Goal: Task Accomplishment & Management: Complete application form

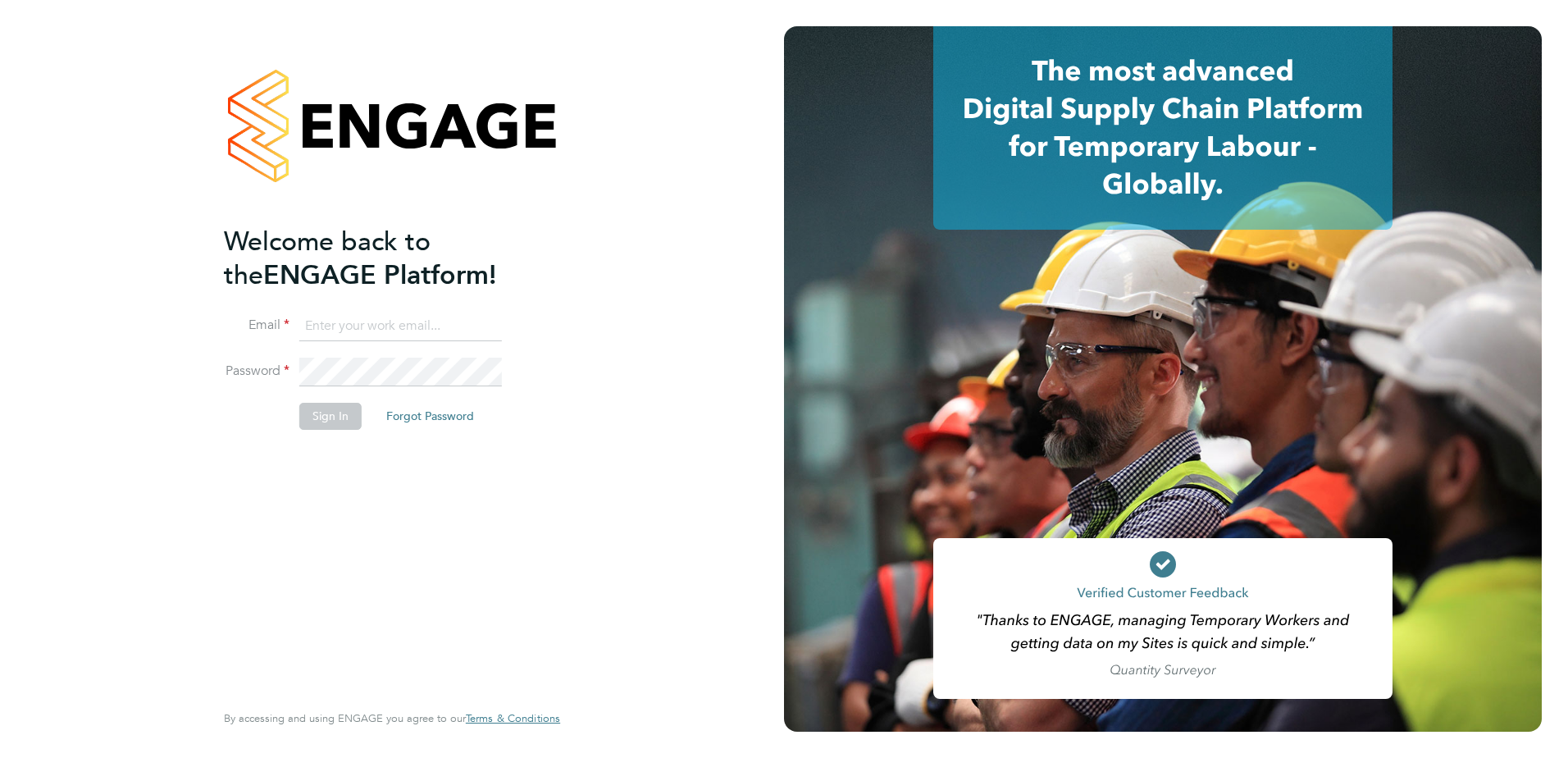
type input "leylansaad@teamresourcing.co.uk"
drag, startPoint x: 343, startPoint y: 515, endPoint x: 310, endPoint y: 431, distance: 90.2
click at [342, 515] on div "Welcome back to the ENGAGE Platform! Email leylansaad@teamresourcing.co.uk Pass…" at bounding box center [384, 461] width 319 height 473
click at [322, 415] on button "Sign In" at bounding box center [331, 416] width 62 height 26
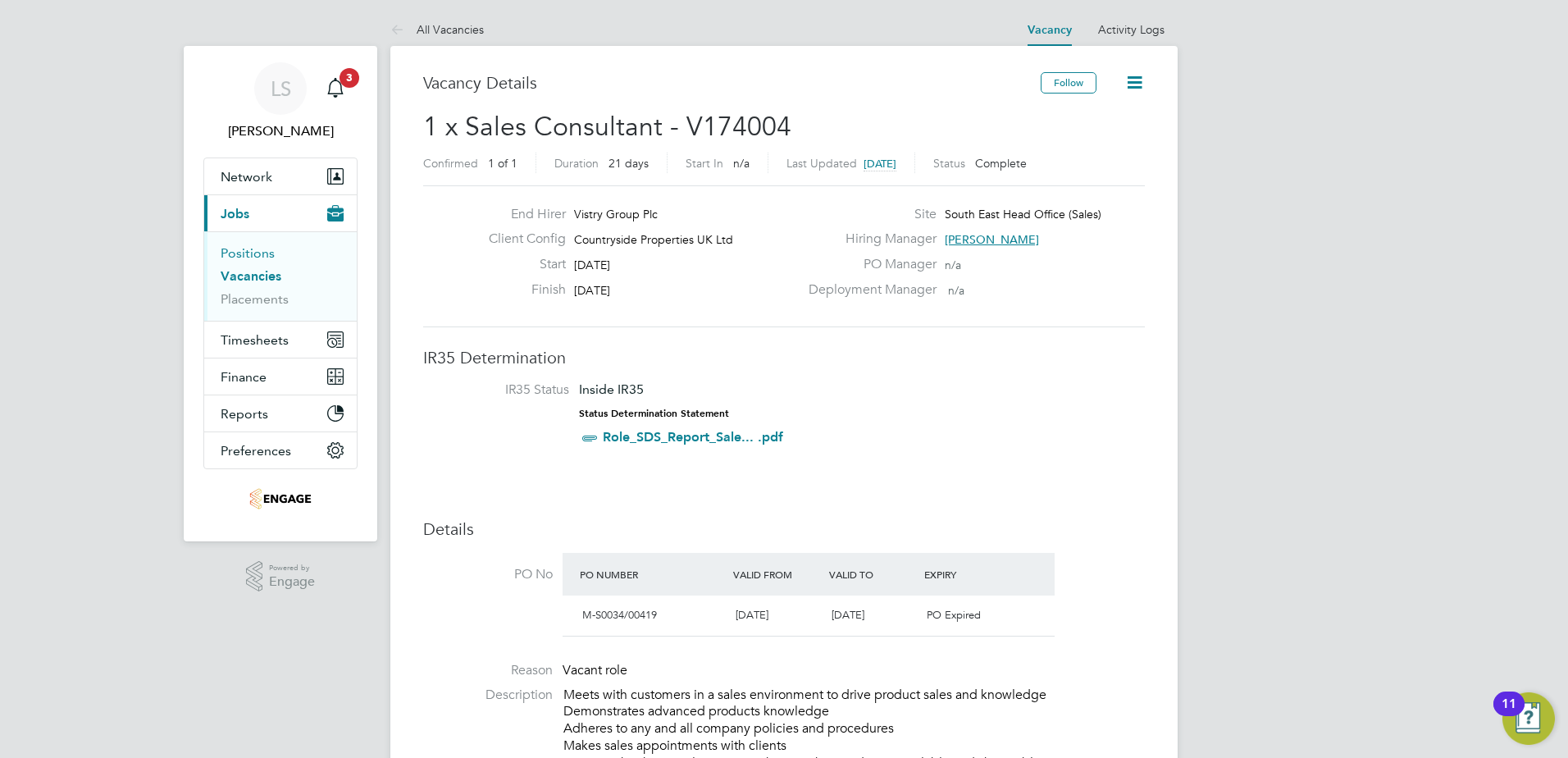
drag, startPoint x: 250, startPoint y: 253, endPoint x: 342, endPoint y: 272, distance: 93.9
click at [250, 253] on link "Positions" at bounding box center [247, 252] width 54 height 15
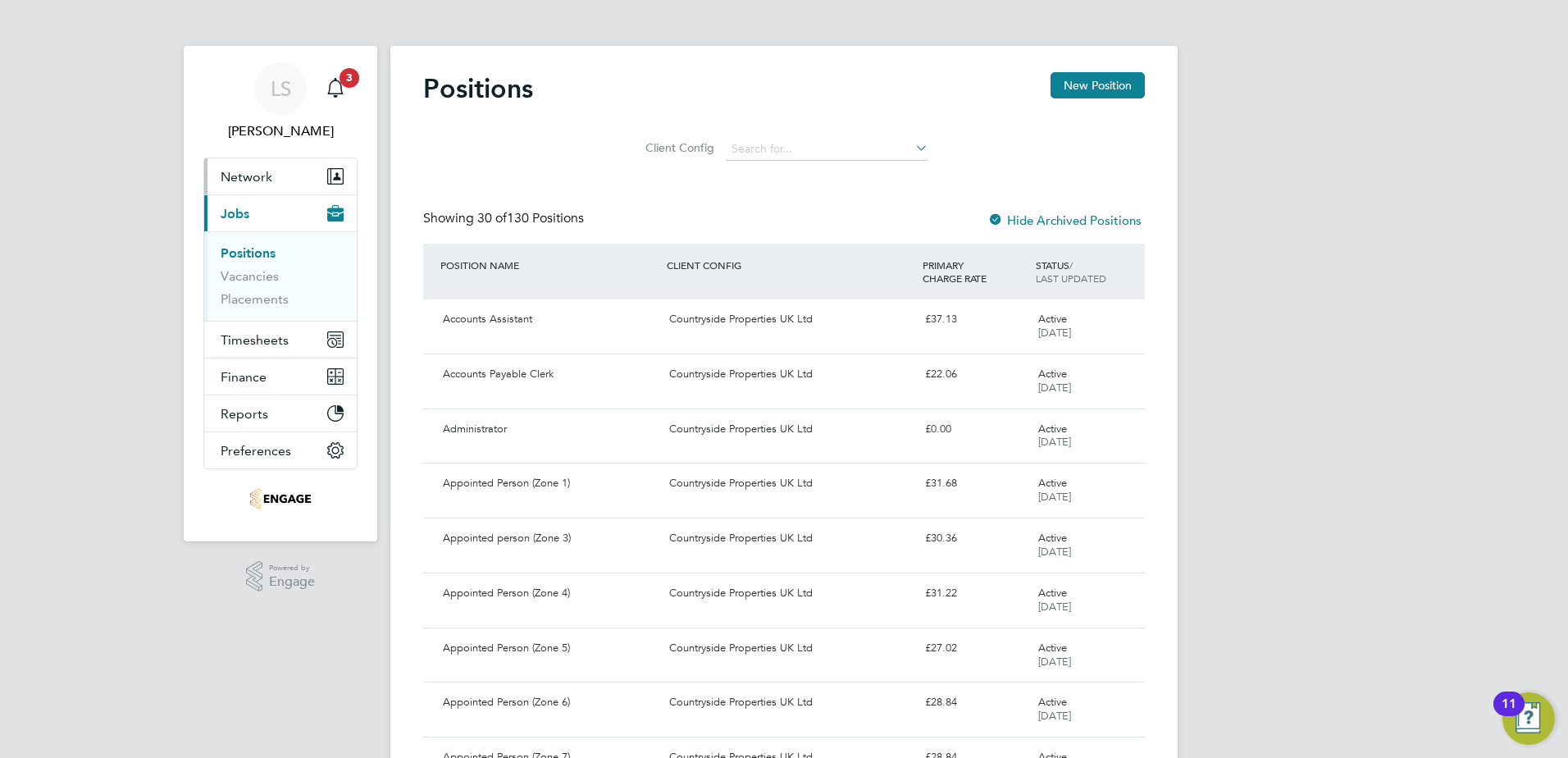
click at [253, 185] on button "Network" at bounding box center [280, 176] width 152 height 36
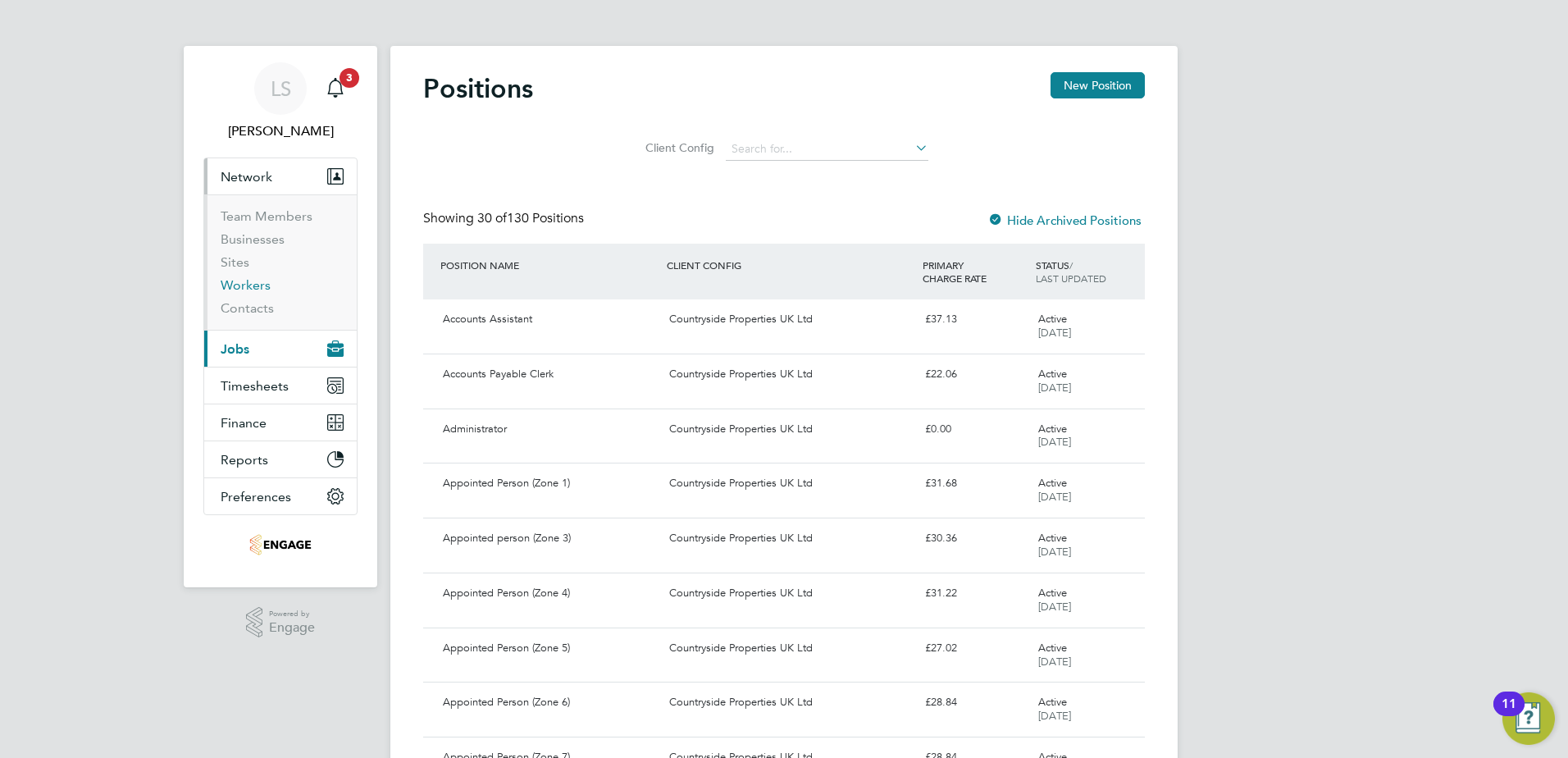
click at [252, 287] on link "Workers" at bounding box center [245, 284] width 50 height 15
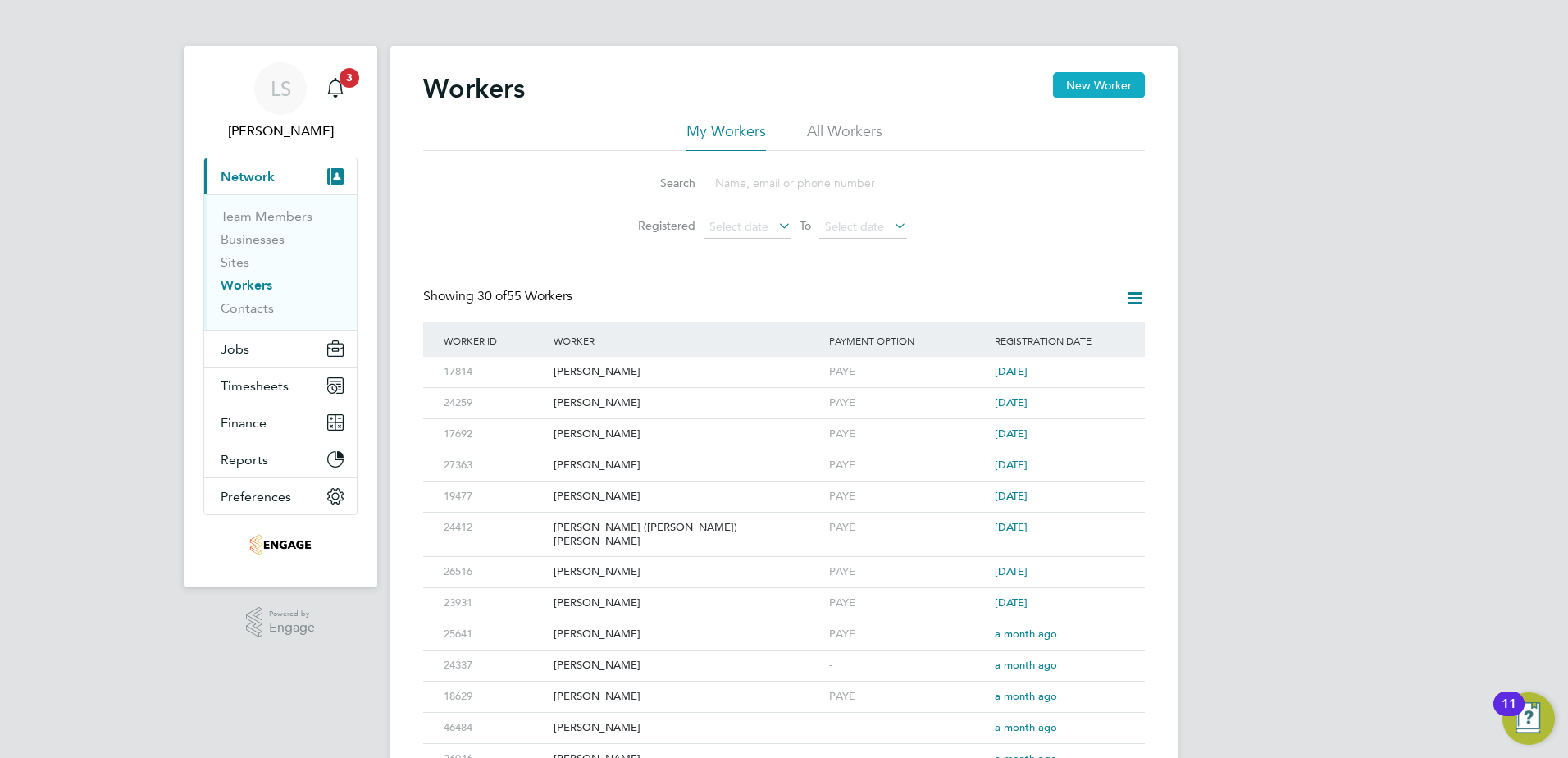
click at [1088, 80] on button "New Worker" at bounding box center [1098, 85] width 92 height 26
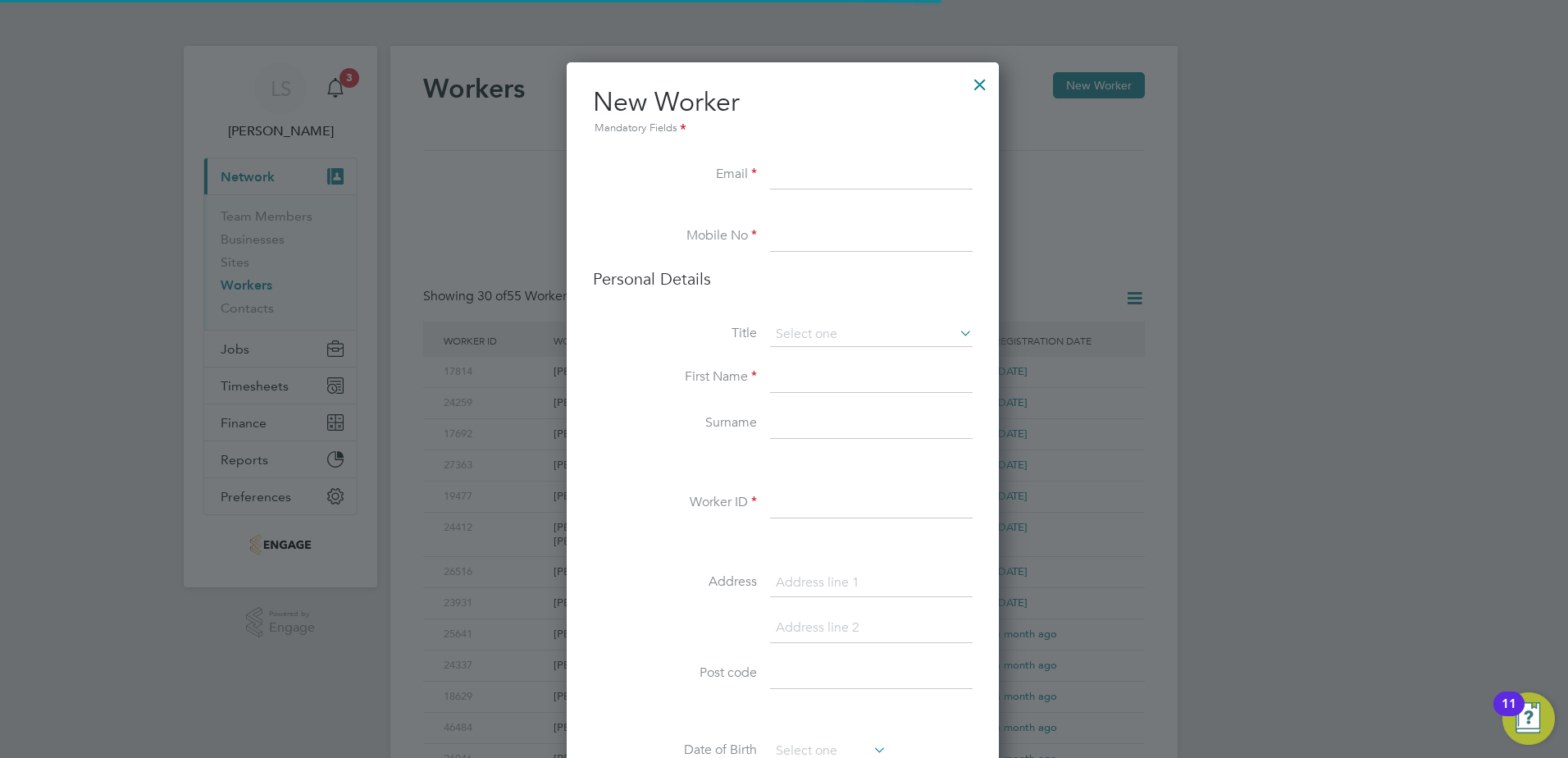
scroll to position [1387, 435]
paste input "[EMAIL_ADDRESS][DOMAIN_NAME]"
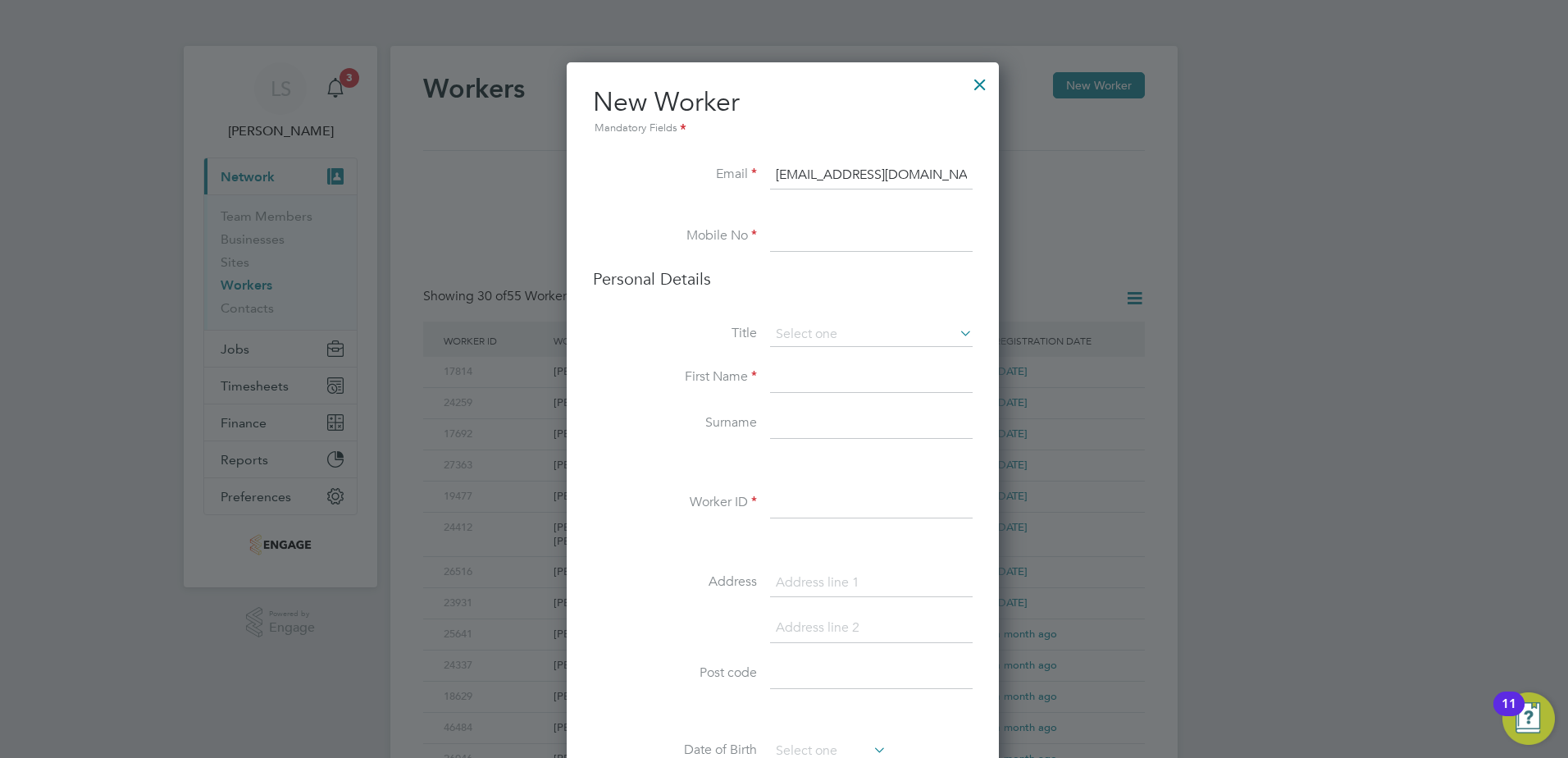
type input "[EMAIL_ADDRESS][DOMAIN_NAME]"
click at [806, 247] on input at bounding box center [871, 236] width 202 height 29
paste input "07712 068 437"
type input "07712 068 437"
click at [818, 335] on input at bounding box center [871, 335] width 202 height 25
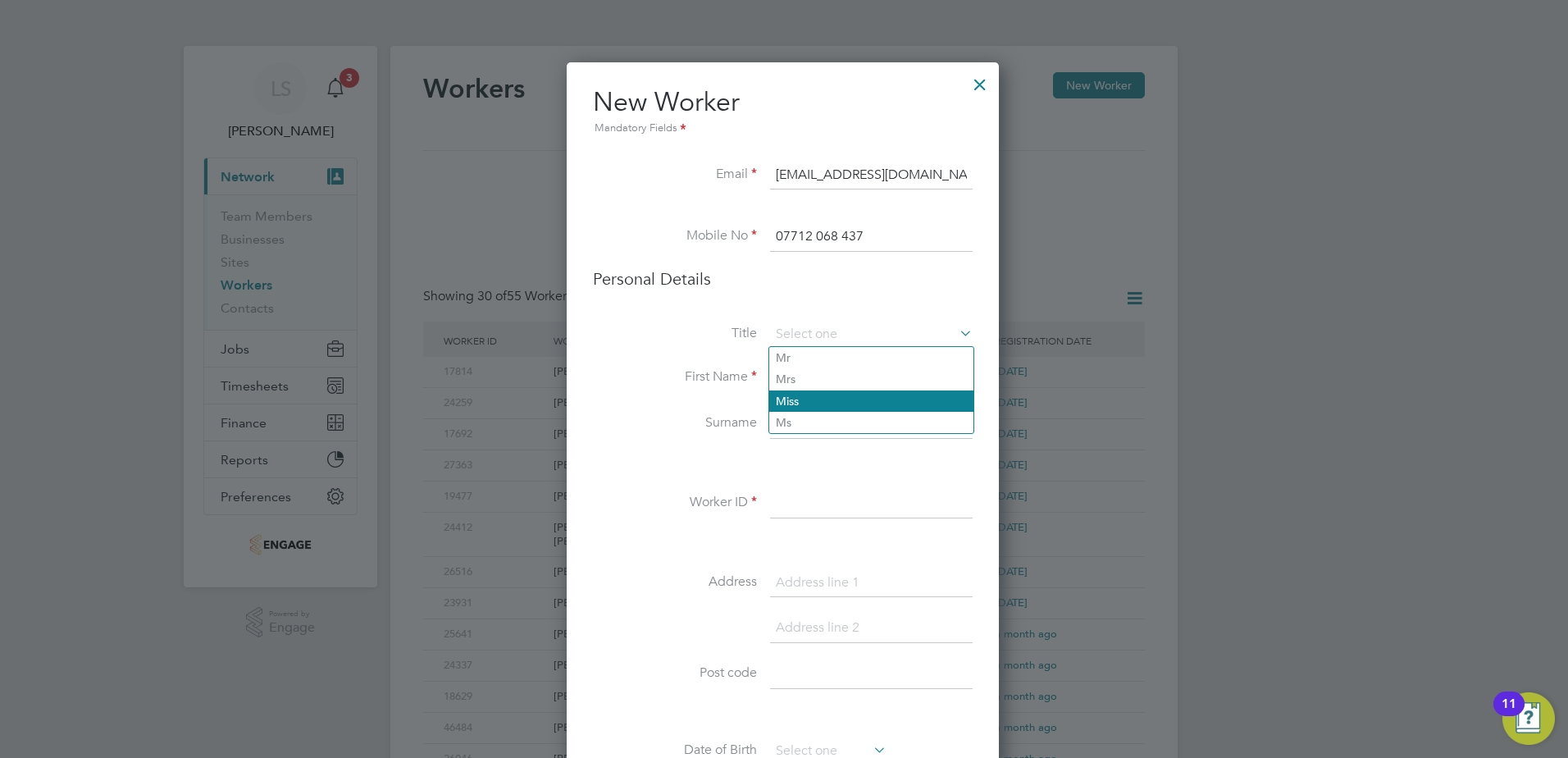
click at [809, 400] on li "Miss" at bounding box center [871, 401] width 204 height 22
type input "Miss"
click at [801, 381] on input at bounding box center [871, 377] width 202 height 29
type input "Louise"
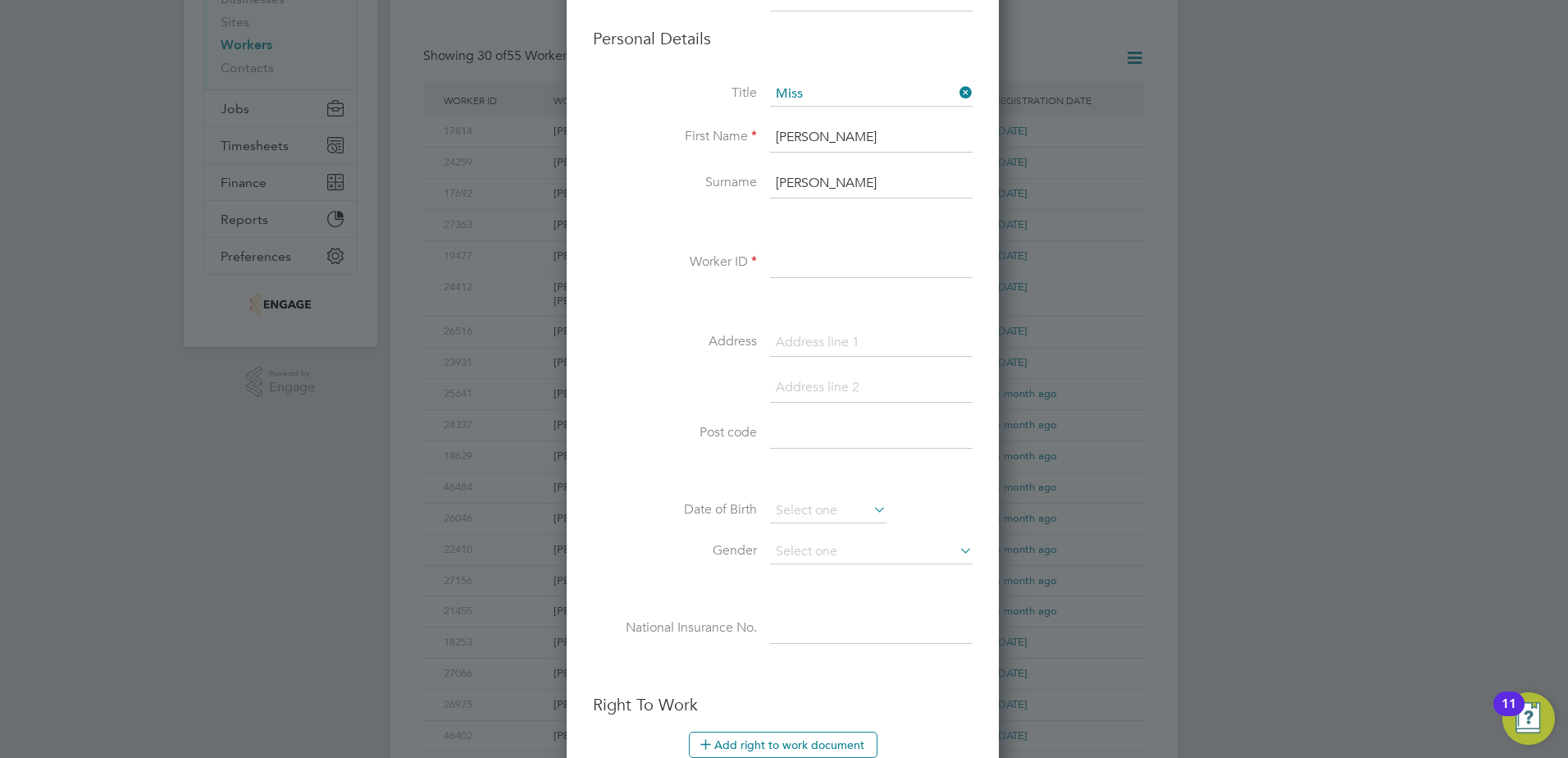
scroll to position [246, 0]
type input "Henry"
click at [805, 250] on input at bounding box center [871, 257] width 202 height 29
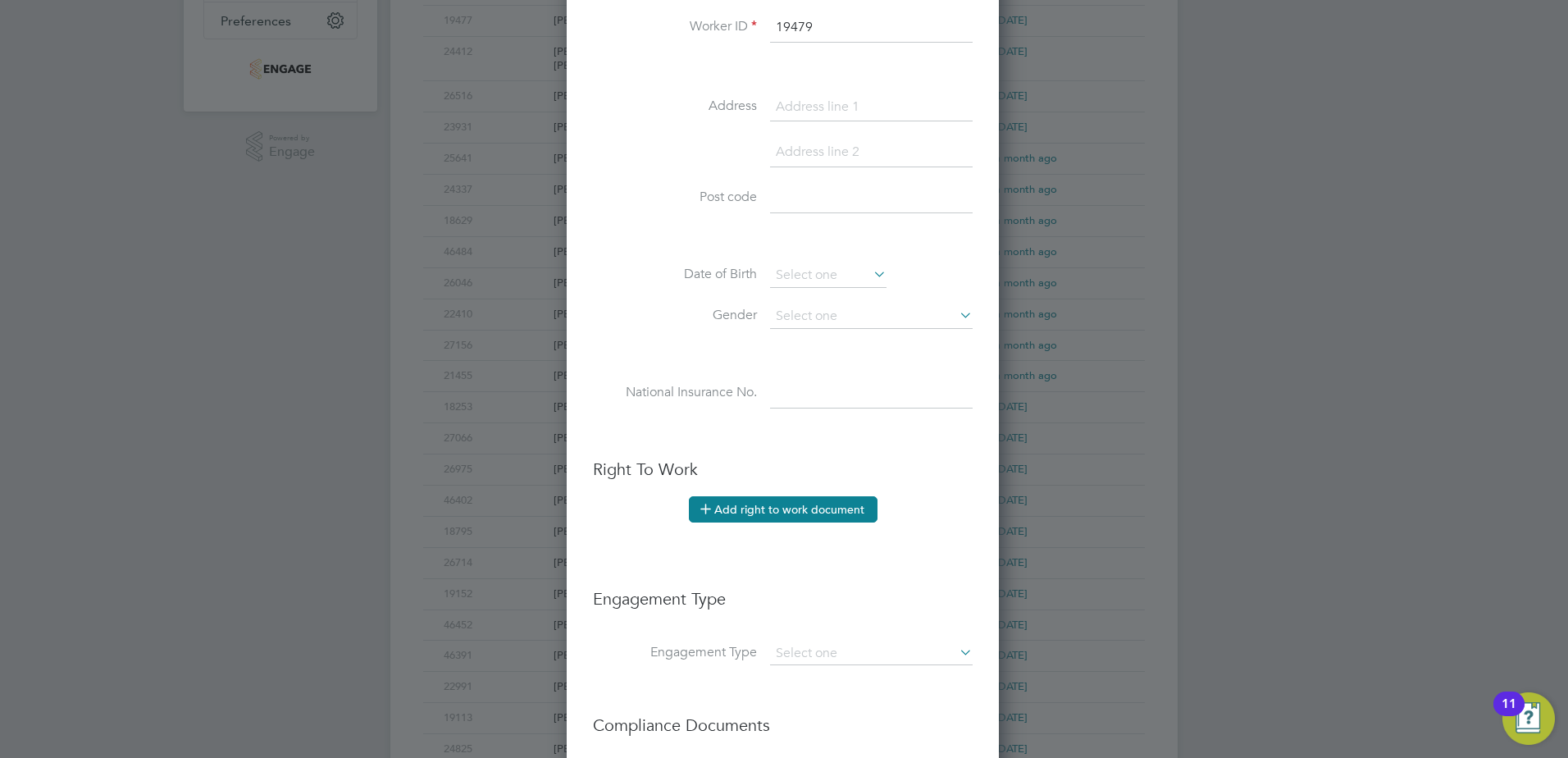
scroll to position [491, 0]
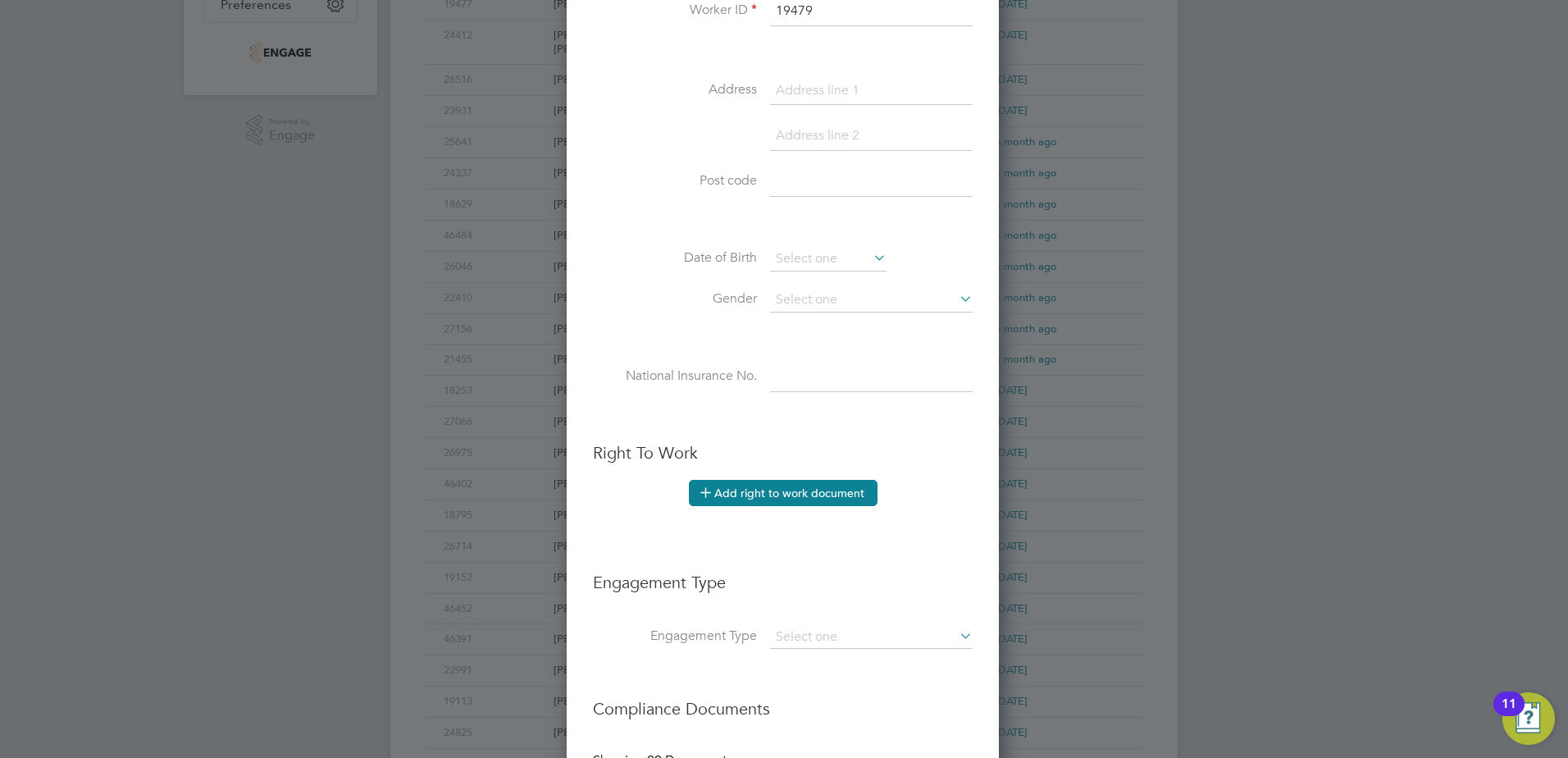
type input "19479"
click at [741, 492] on button "Add right to work document" at bounding box center [784, 492] width 189 height 26
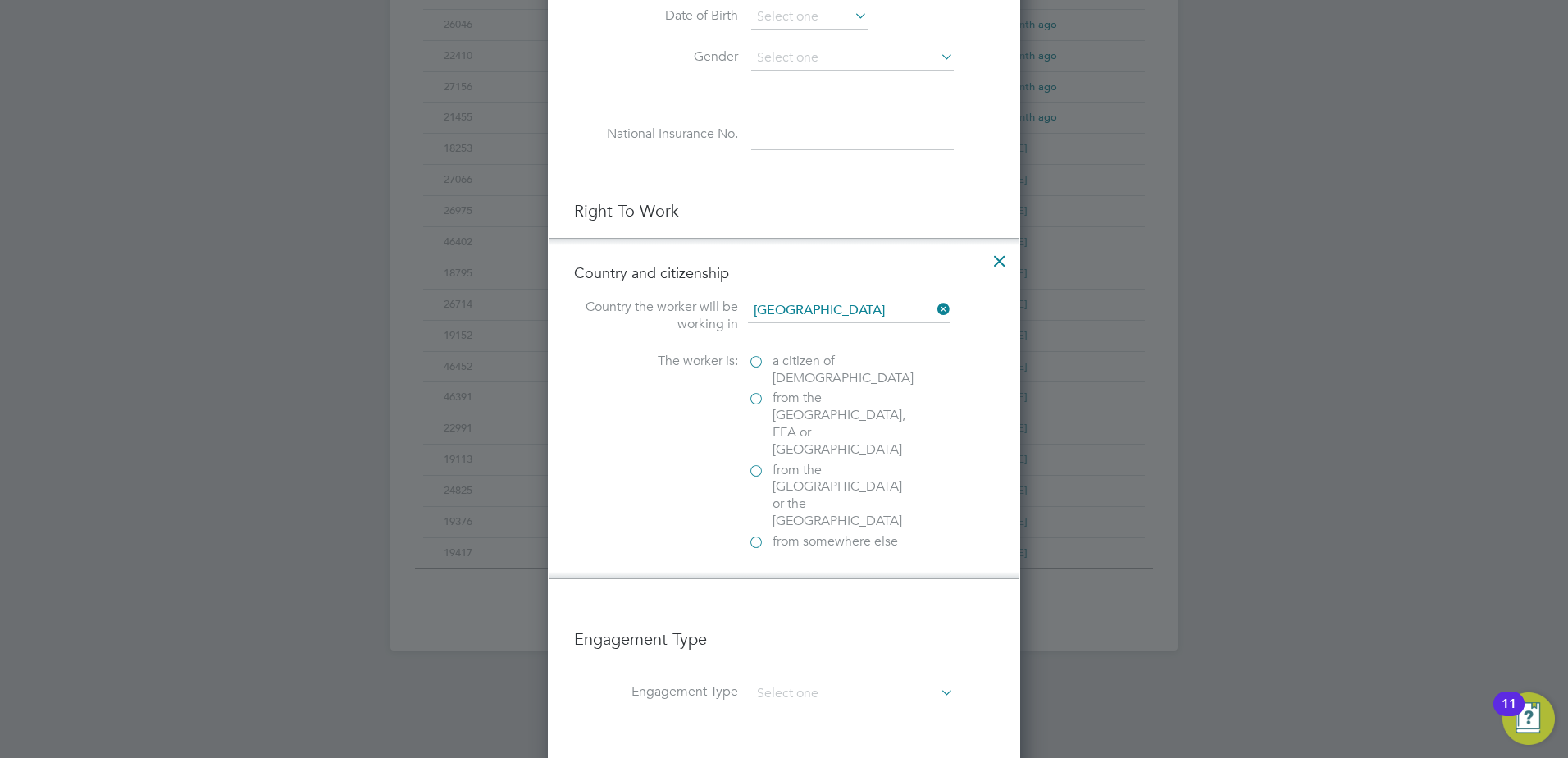
scroll to position [738, 0]
click at [757, 352] on label "a citizen of United Kingdom" at bounding box center [829, 366] width 164 height 34
click at [0, 0] on input "a citizen of United Kingdom" at bounding box center [0, 0] width 0 height 0
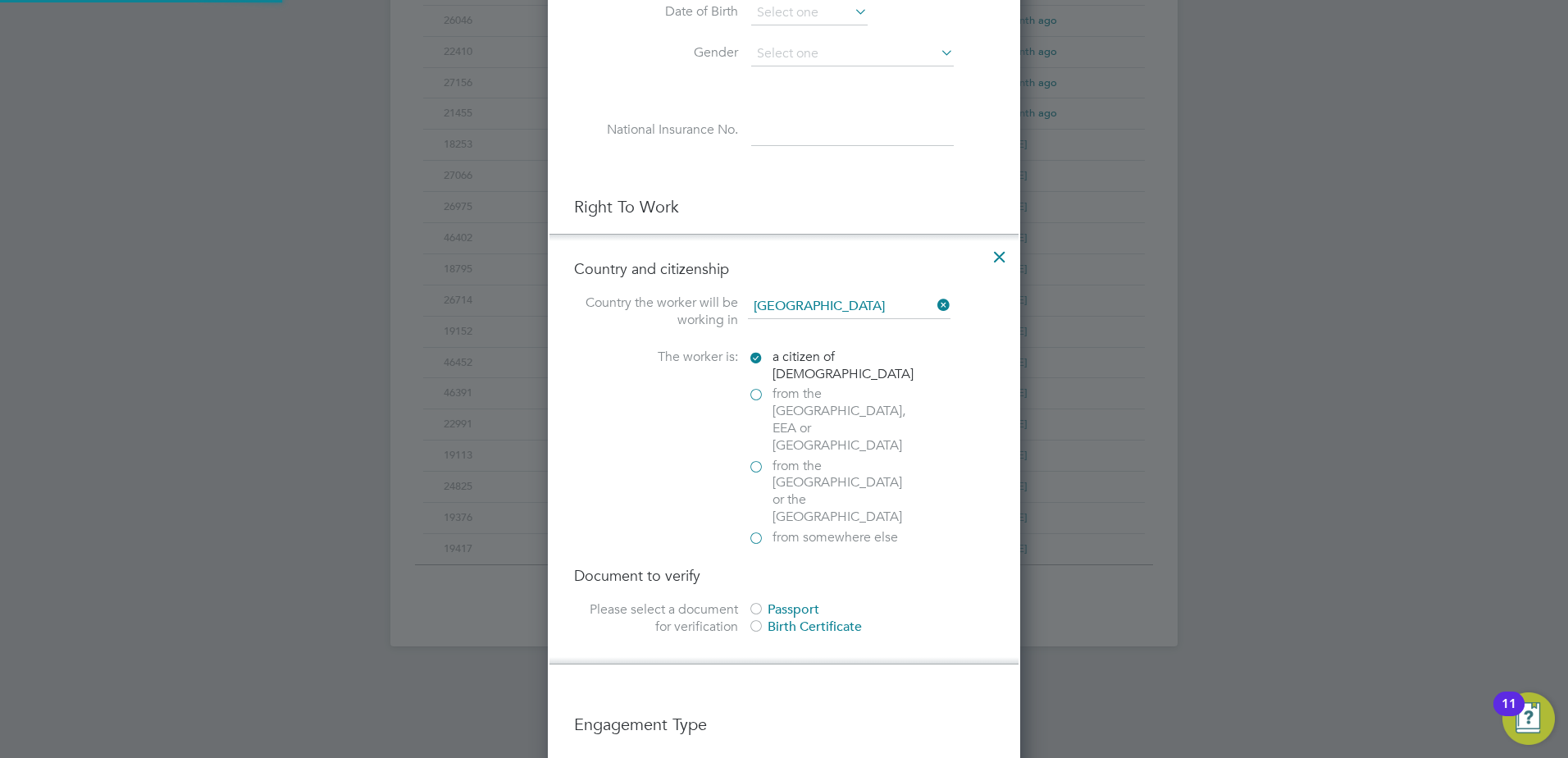
scroll to position [1723, 474]
click at [758, 602] on div at bounding box center [755, 610] width 16 height 16
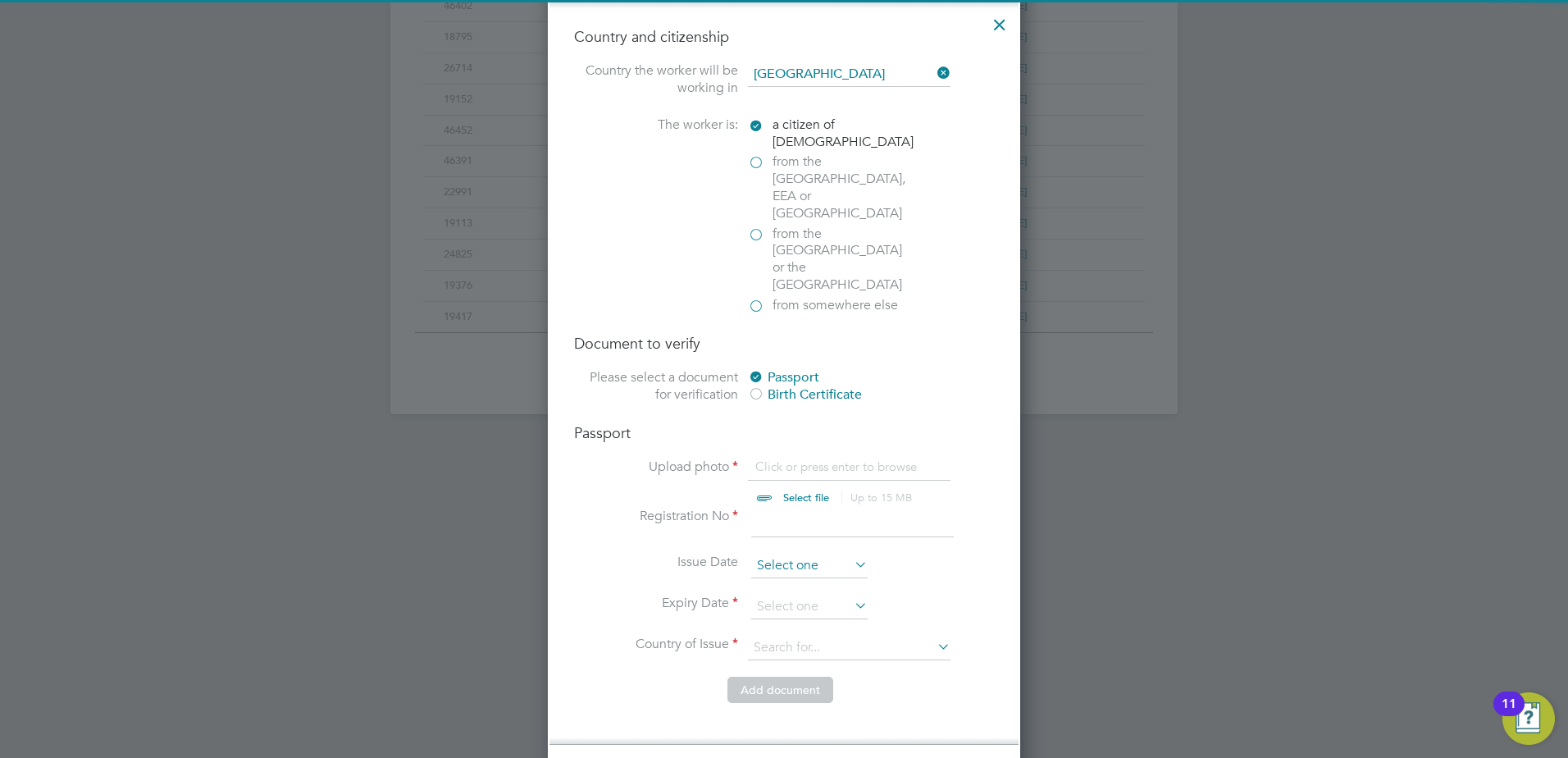
scroll to position [984, 0]
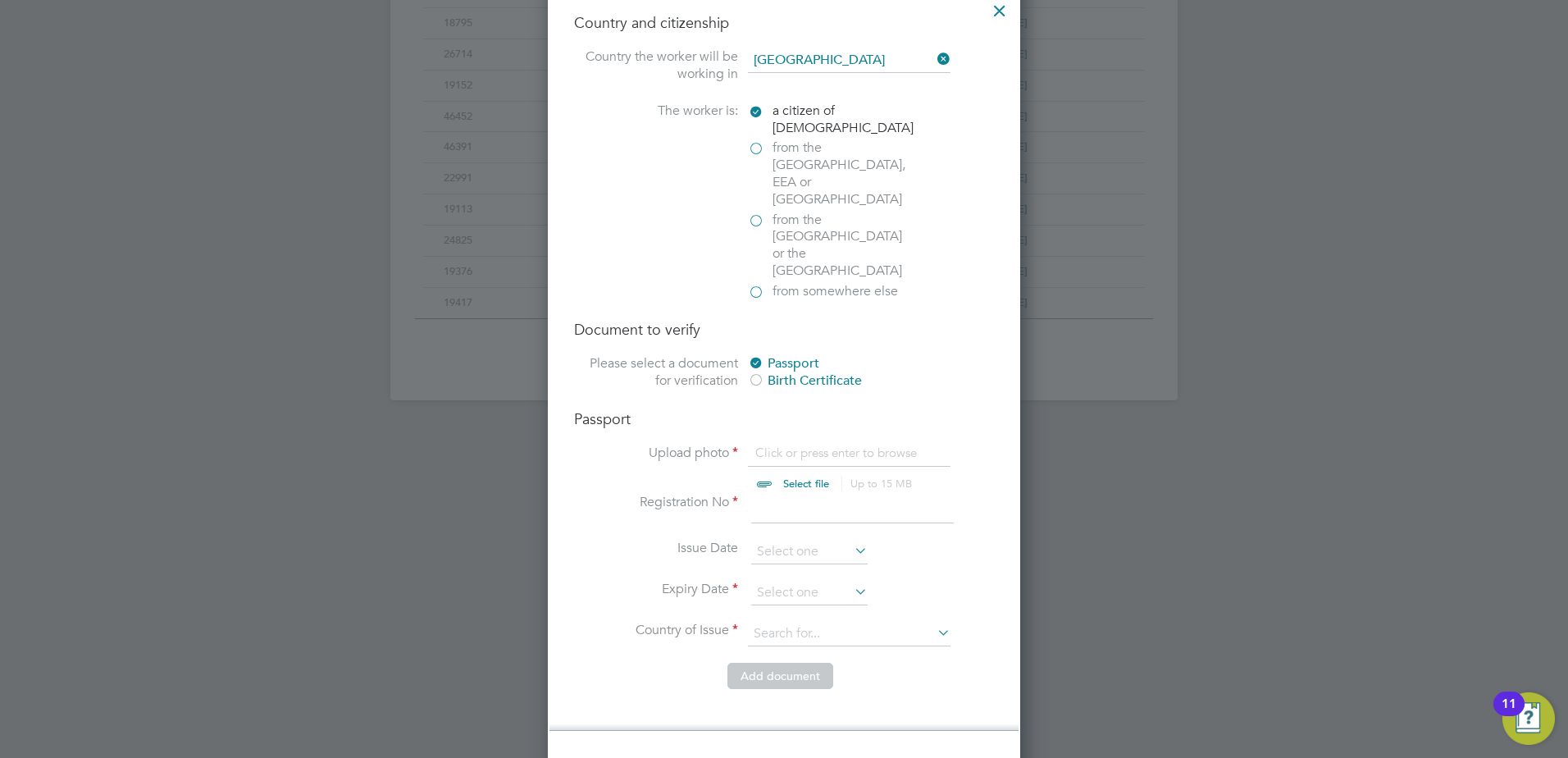
click at [785, 444] on input "file" at bounding box center [821, 469] width 257 height 49
click at [774, 444] on input "file" at bounding box center [821, 469] width 257 height 49
type input "C:\fakepath\Louise Henry.pdf"
click at [808, 493] on input at bounding box center [853, 508] width 202 height 29
type input "145633115"
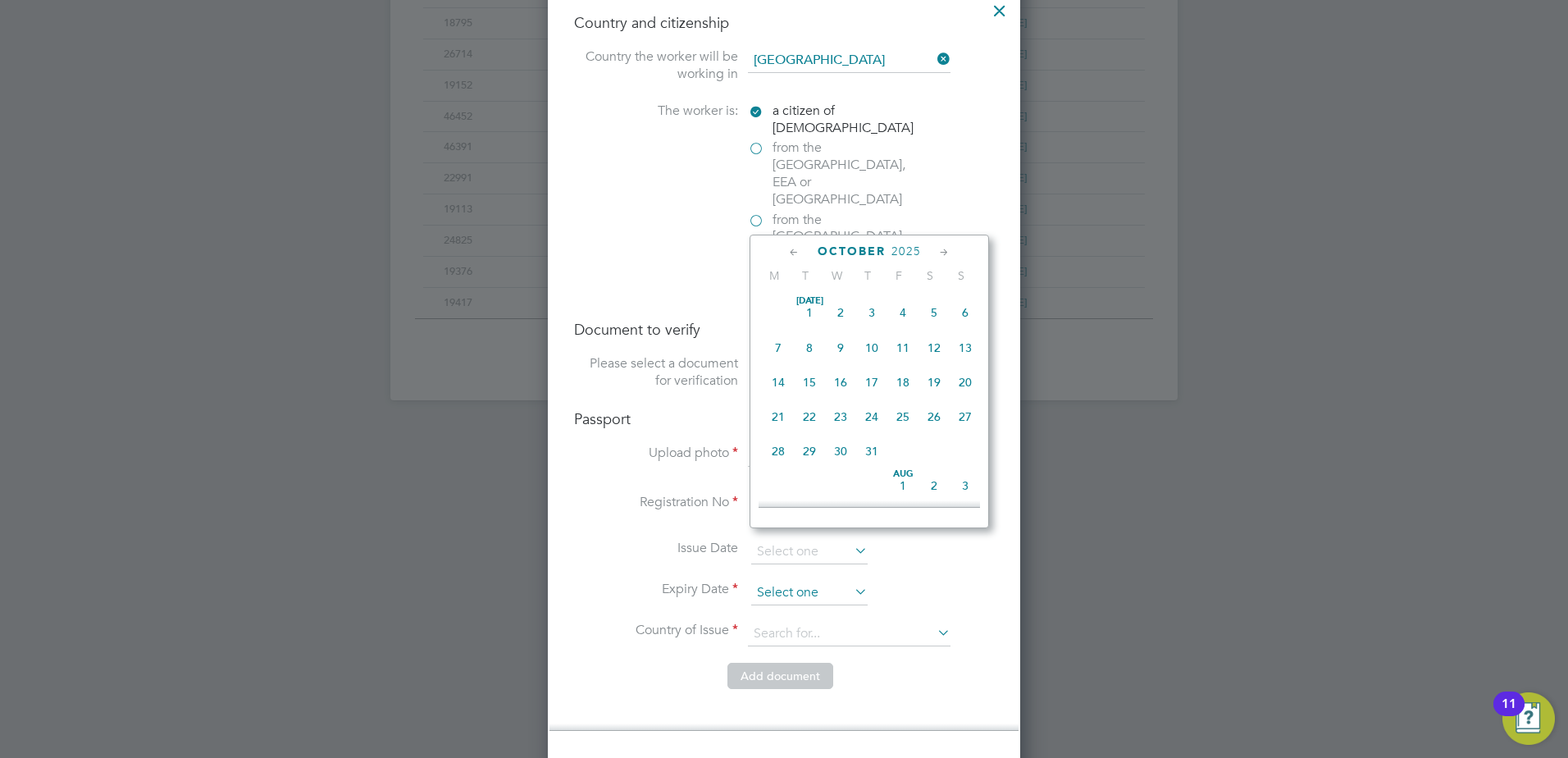
click at [789, 580] on input at bounding box center [809, 593] width 116 height 25
click at [908, 246] on span "2025" at bounding box center [905, 251] width 29 height 14
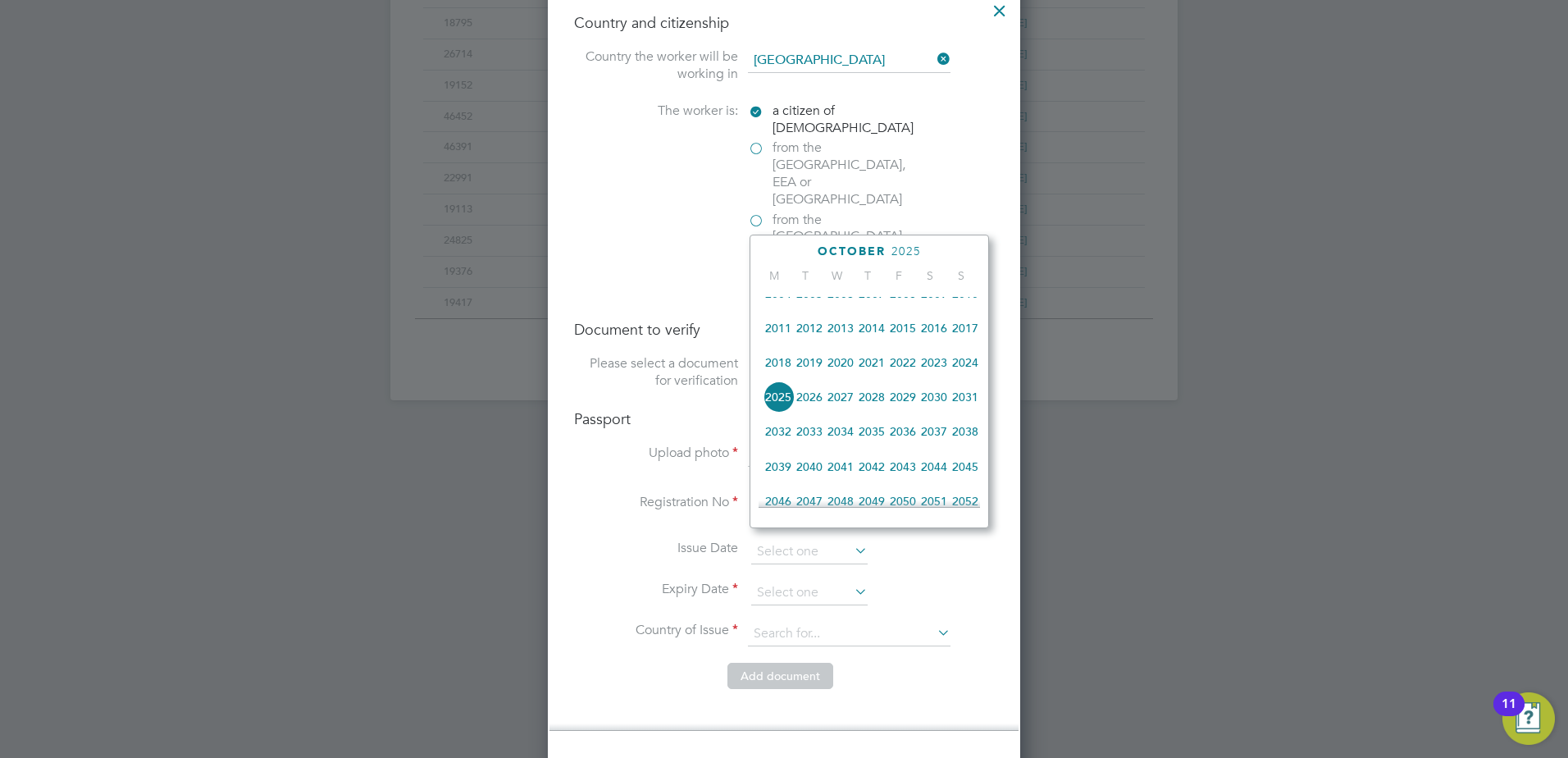
click at [840, 447] on span "2034" at bounding box center [840, 431] width 31 height 31
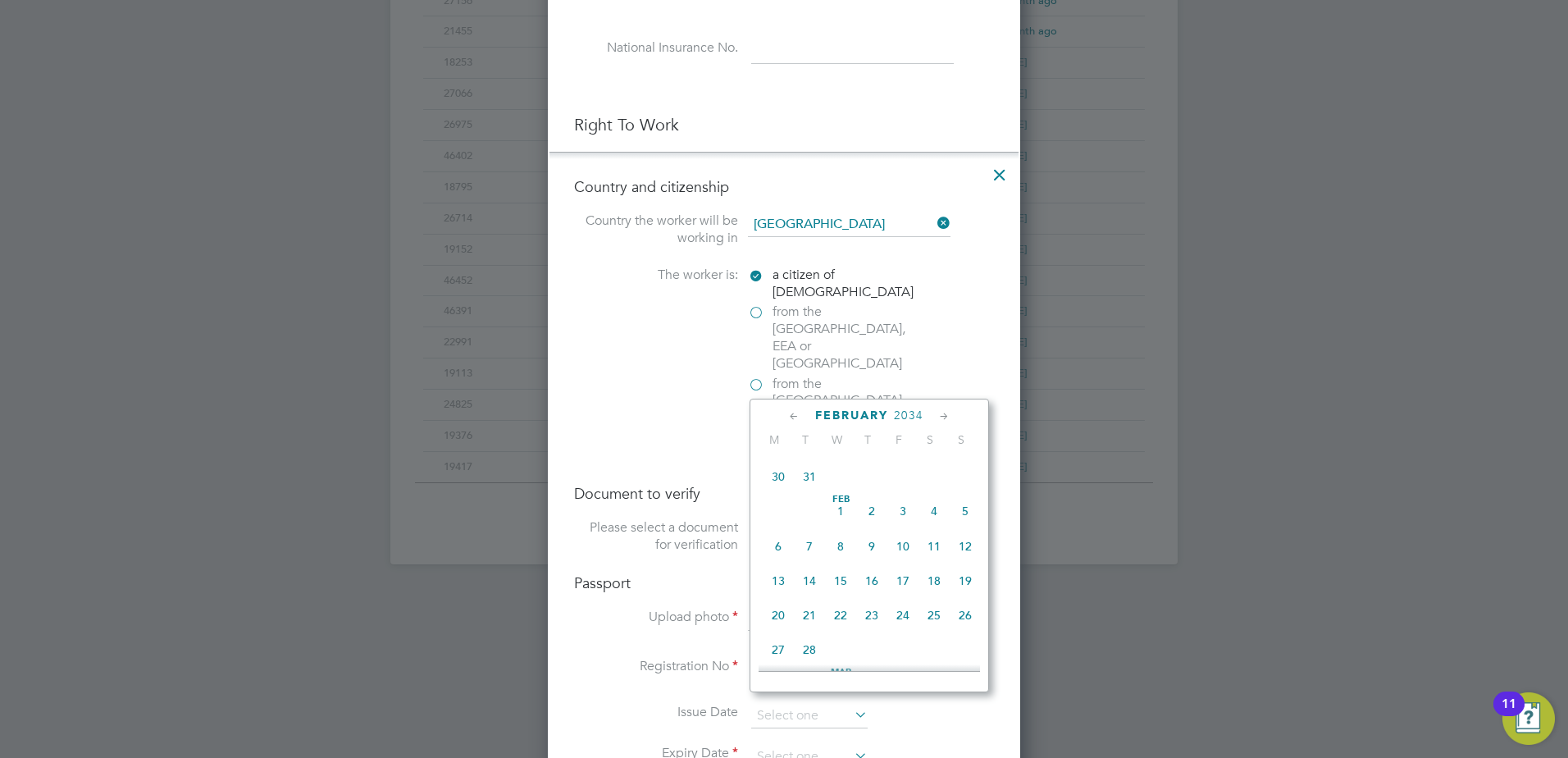
scroll to position [347, 0]
click at [965, 590] on span "19" at bounding box center [965, 579] width 31 height 31
type input "[DATE]"
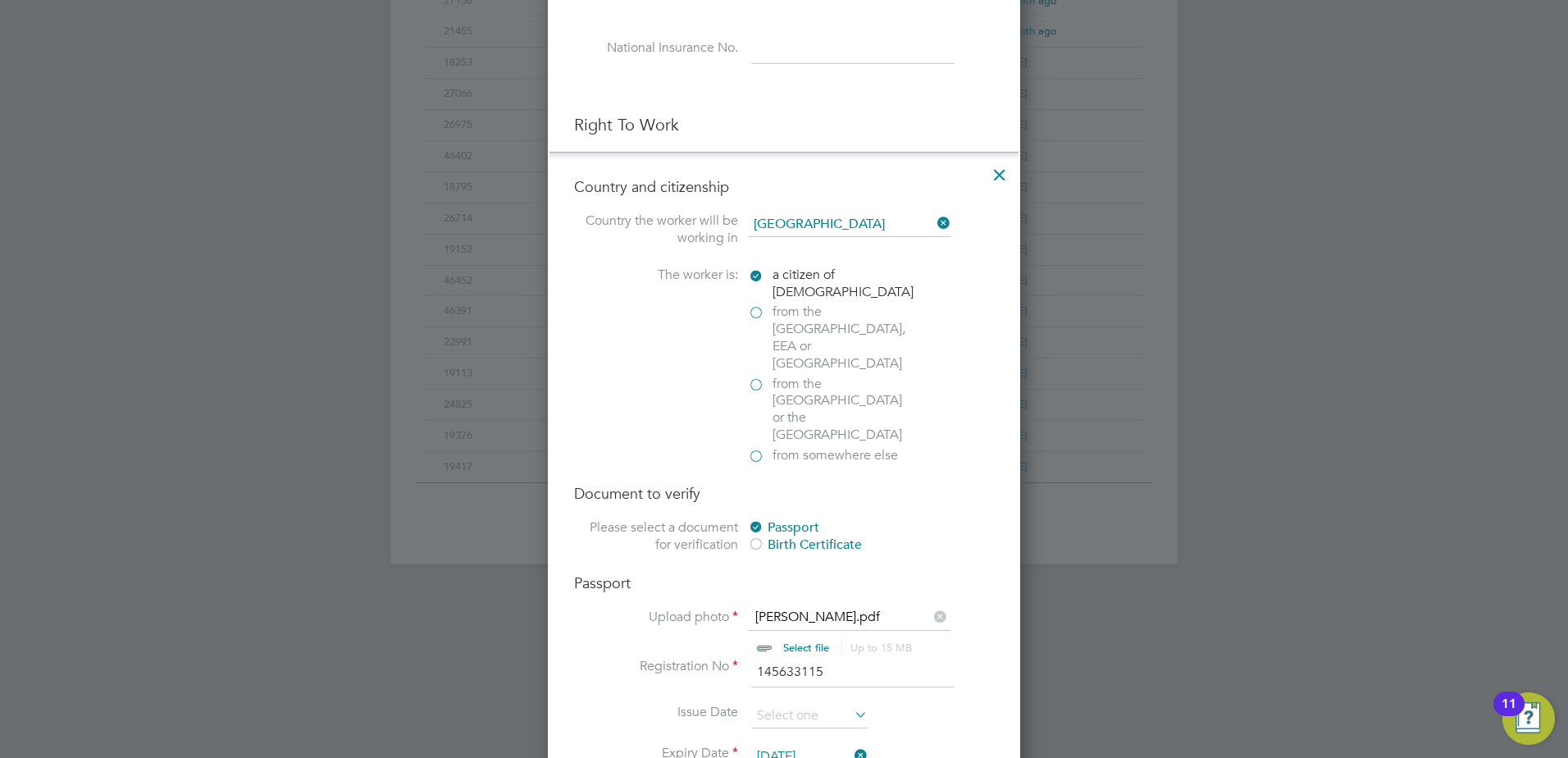
click at [965, 590] on span "19" at bounding box center [965, 579] width 31 height 31
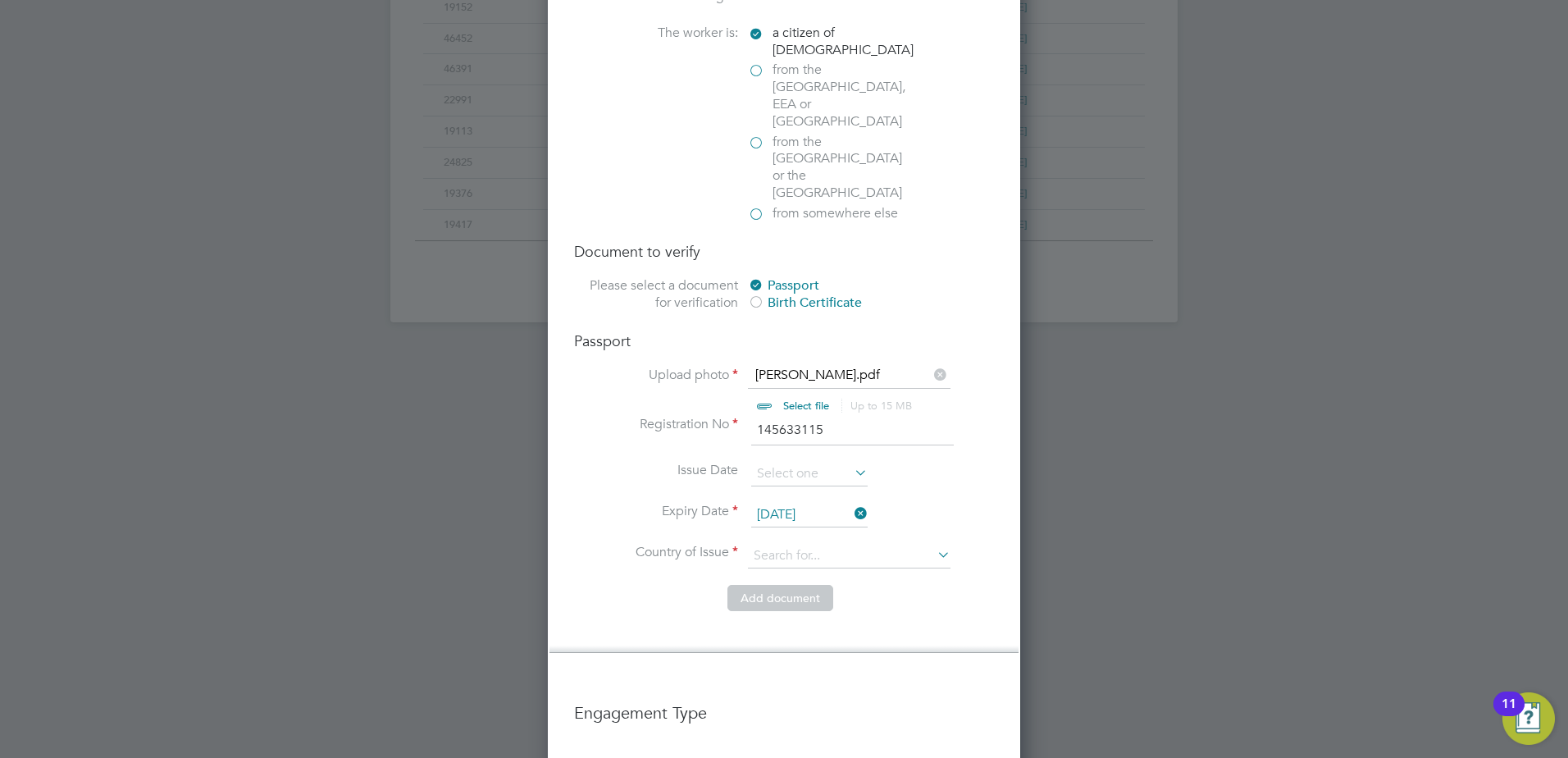
scroll to position [1066, 0]
click at [786, 540] on input at bounding box center [849, 552] width 202 height 25
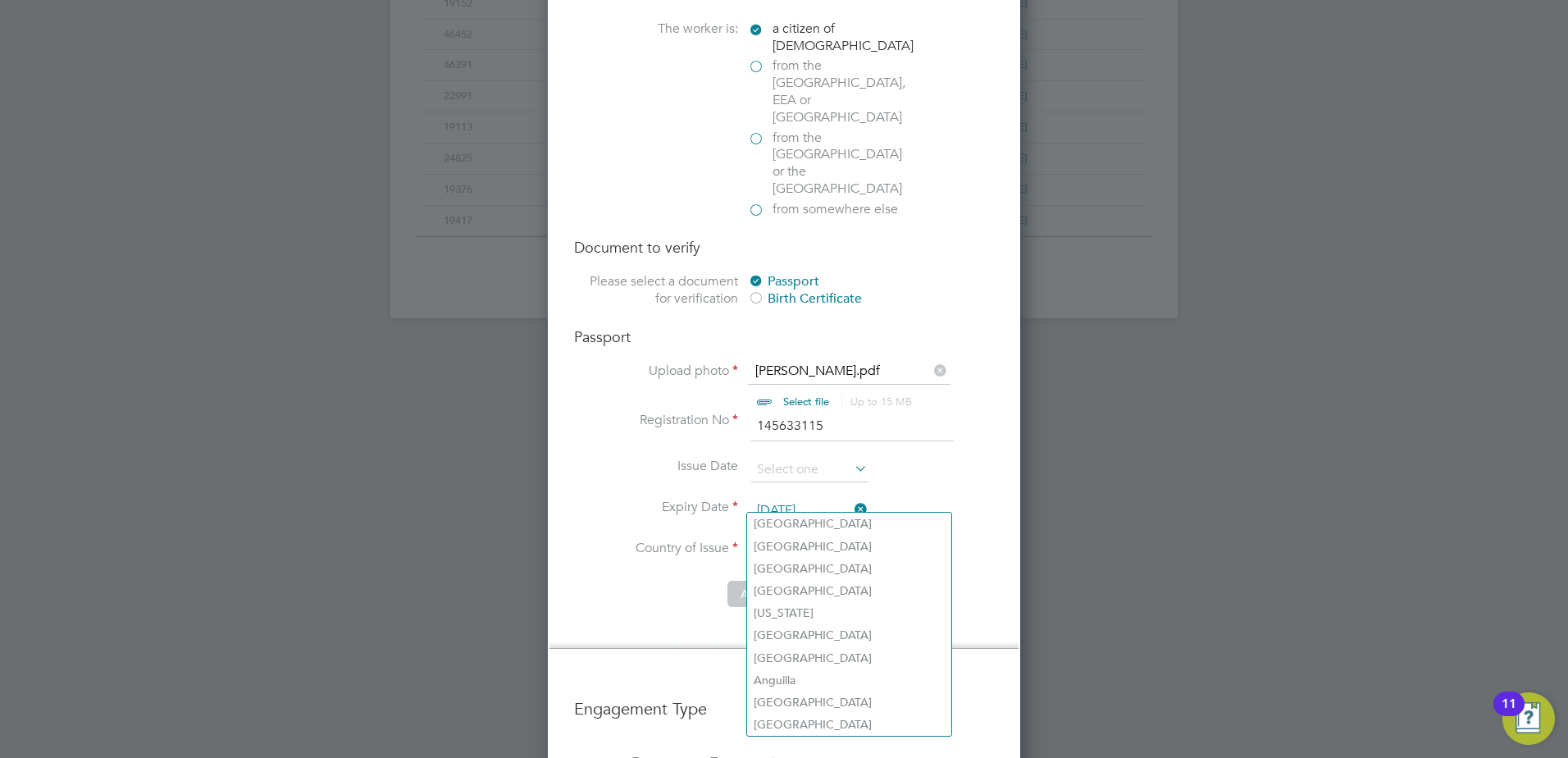
click at [809, 540] on input at bounding box center [849, 552] width 202 height 25
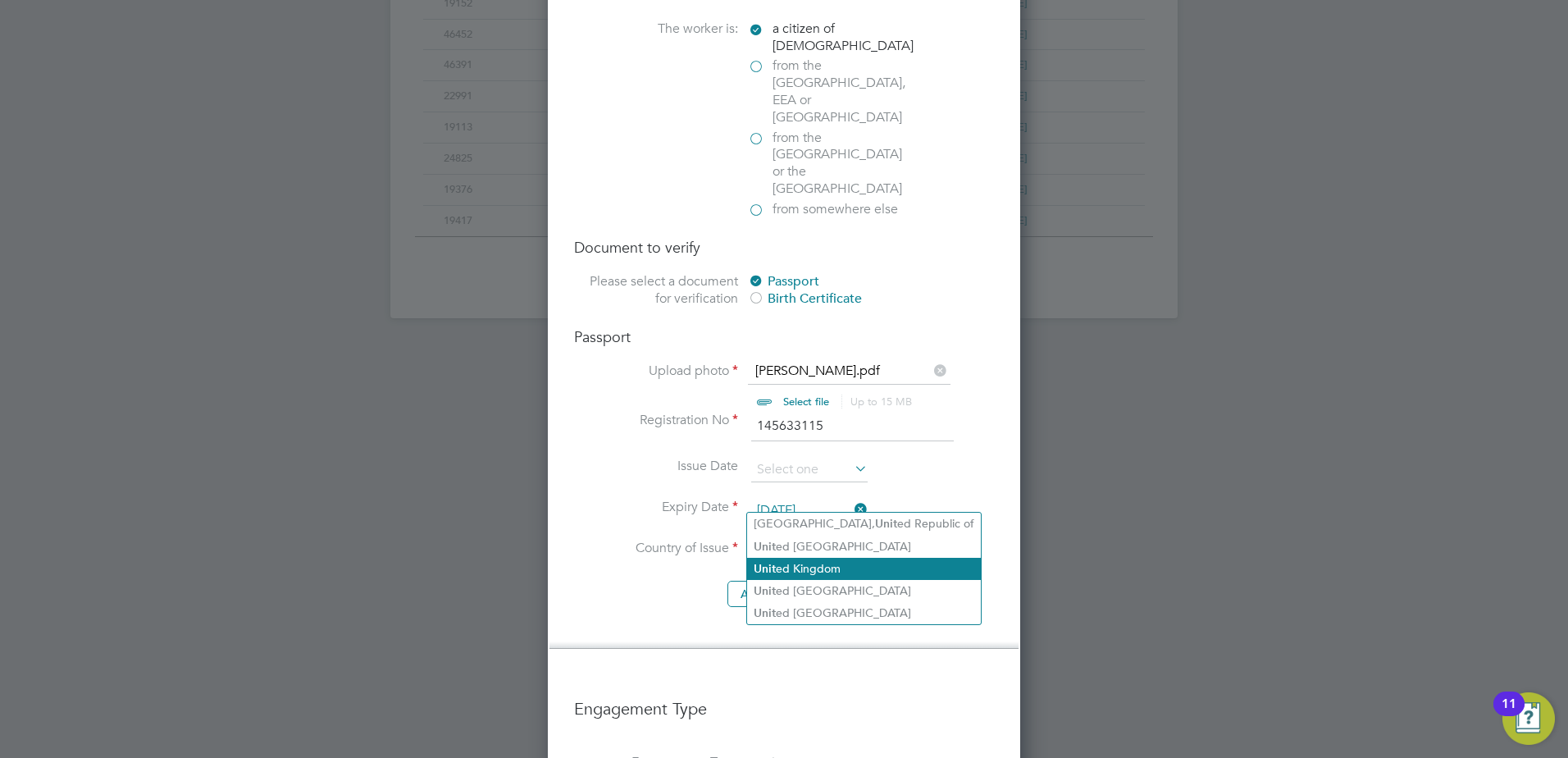
click at [842, 566] on li "Unit ed Kingdom" at bounding box center [863, 568] width 233 height 22
type input "United Kingdom"
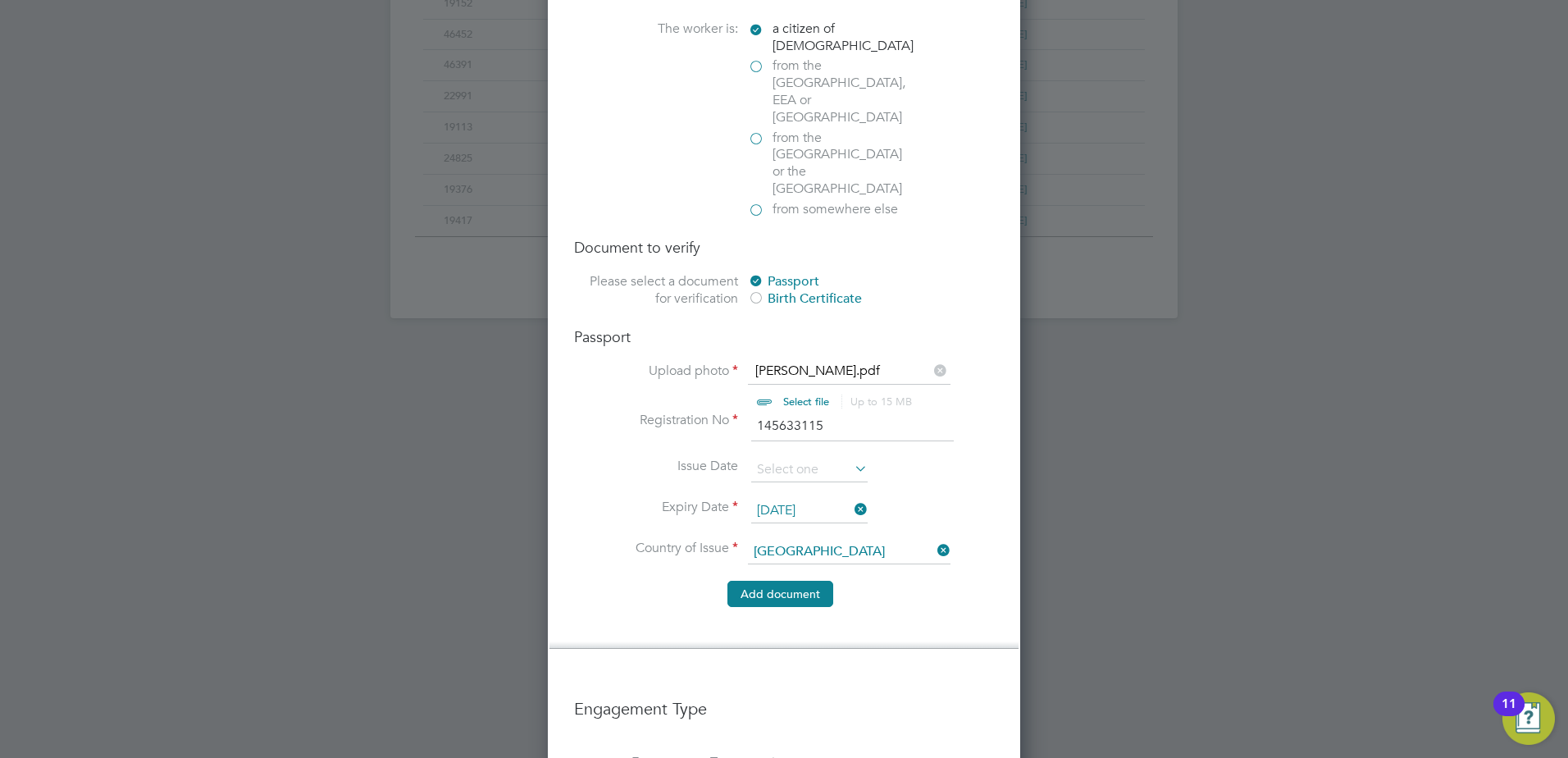
click at [777, 580] on button "Add document" at bounding box center [780, 594] width 106 height 26
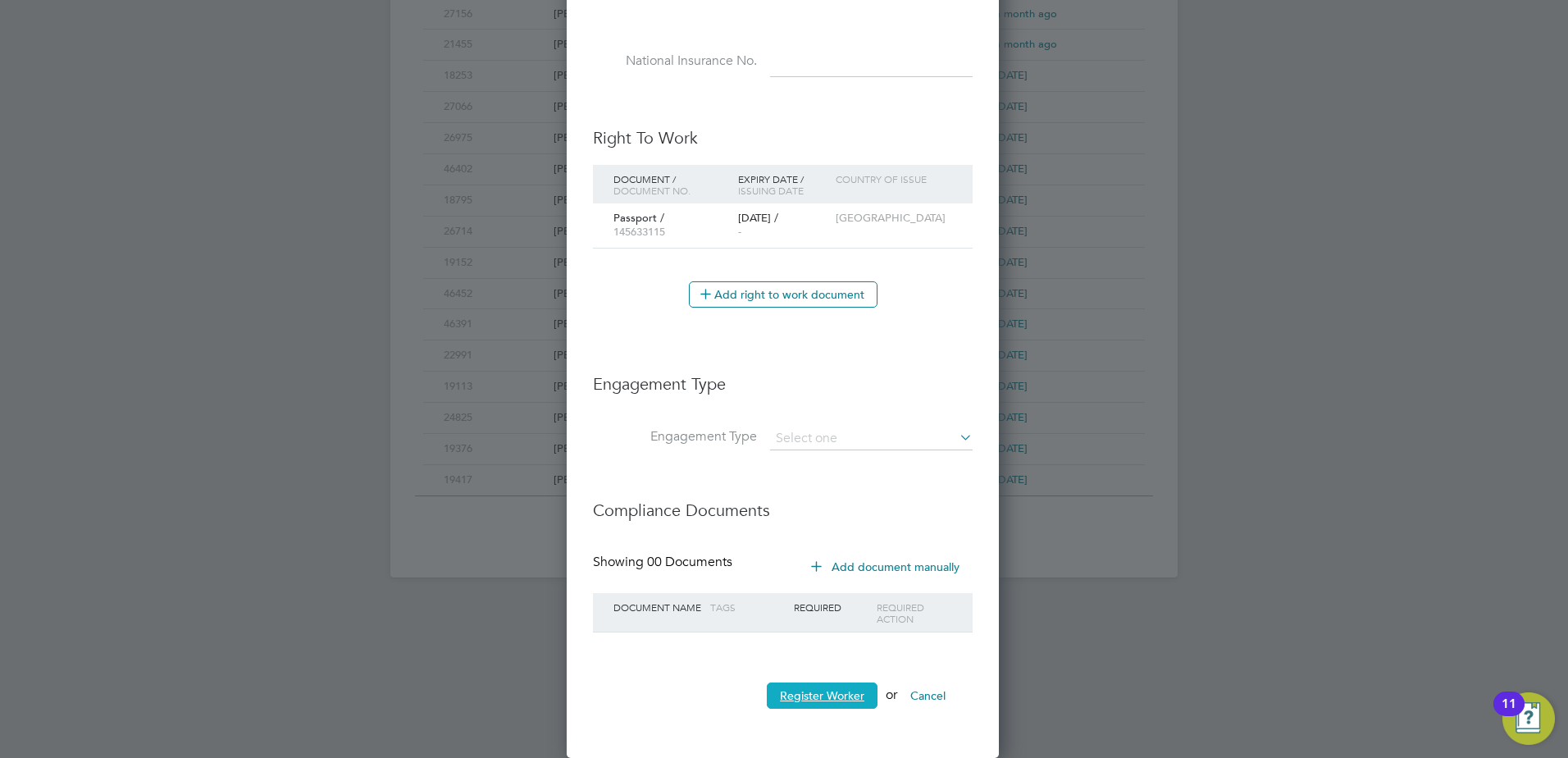
click at [813, 690] on button "Register Worker" at bounding box center [821, 696] width 111 height 26
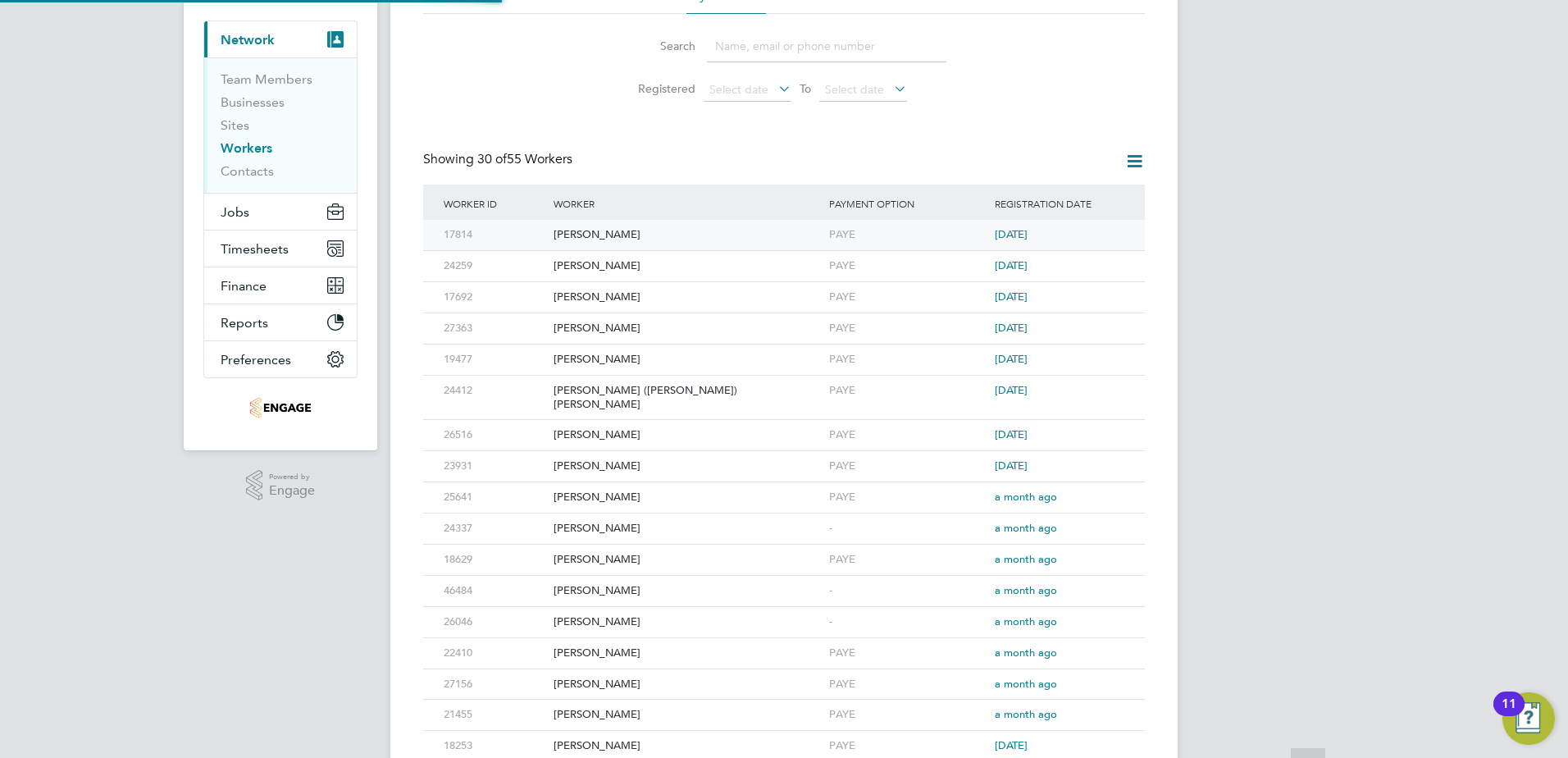
scroll to position [0, 0]
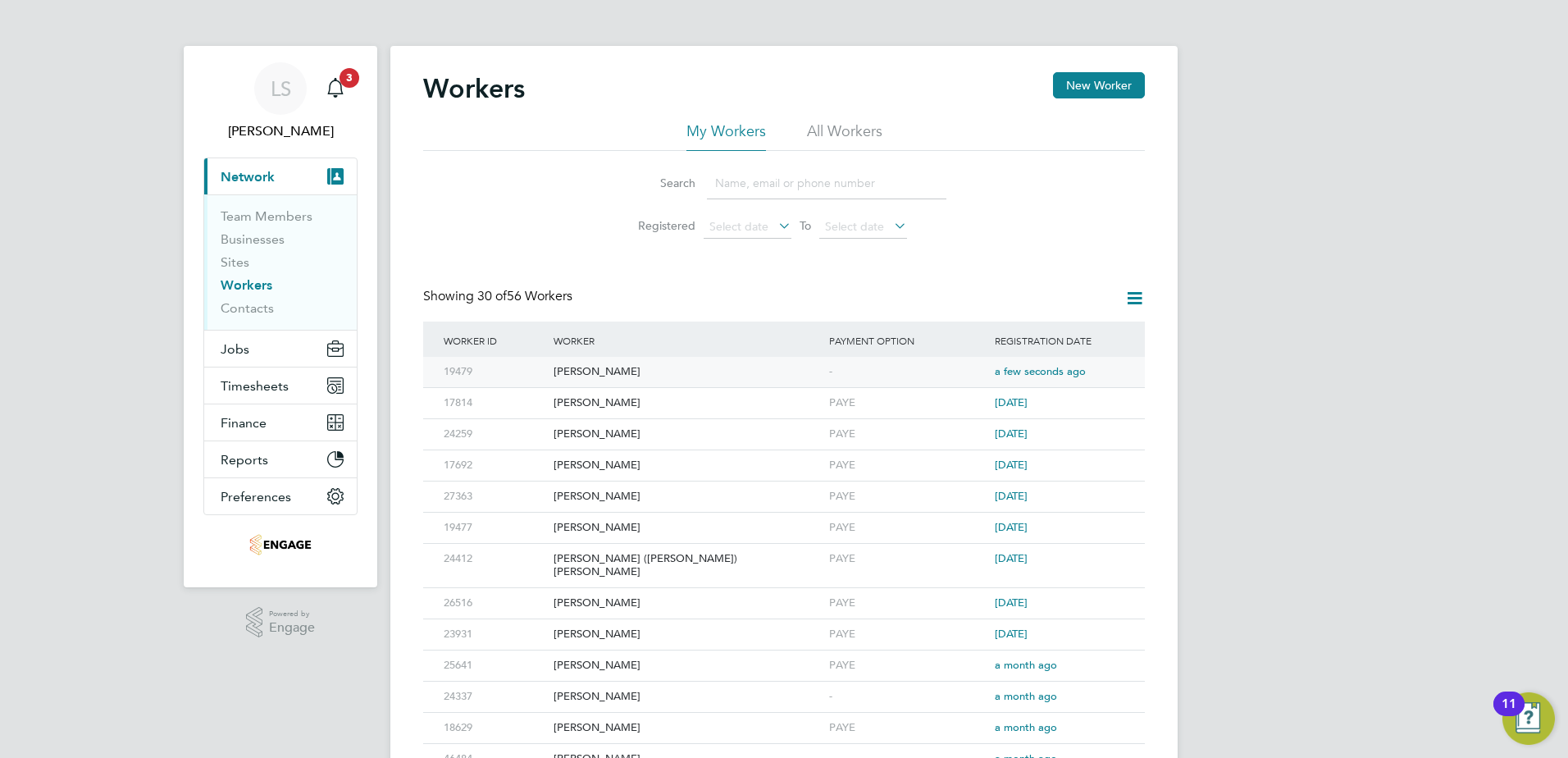
click at [635, 372] on div "[PERSON_NAME]" at bounding box center [686, 371] width 275 height 30
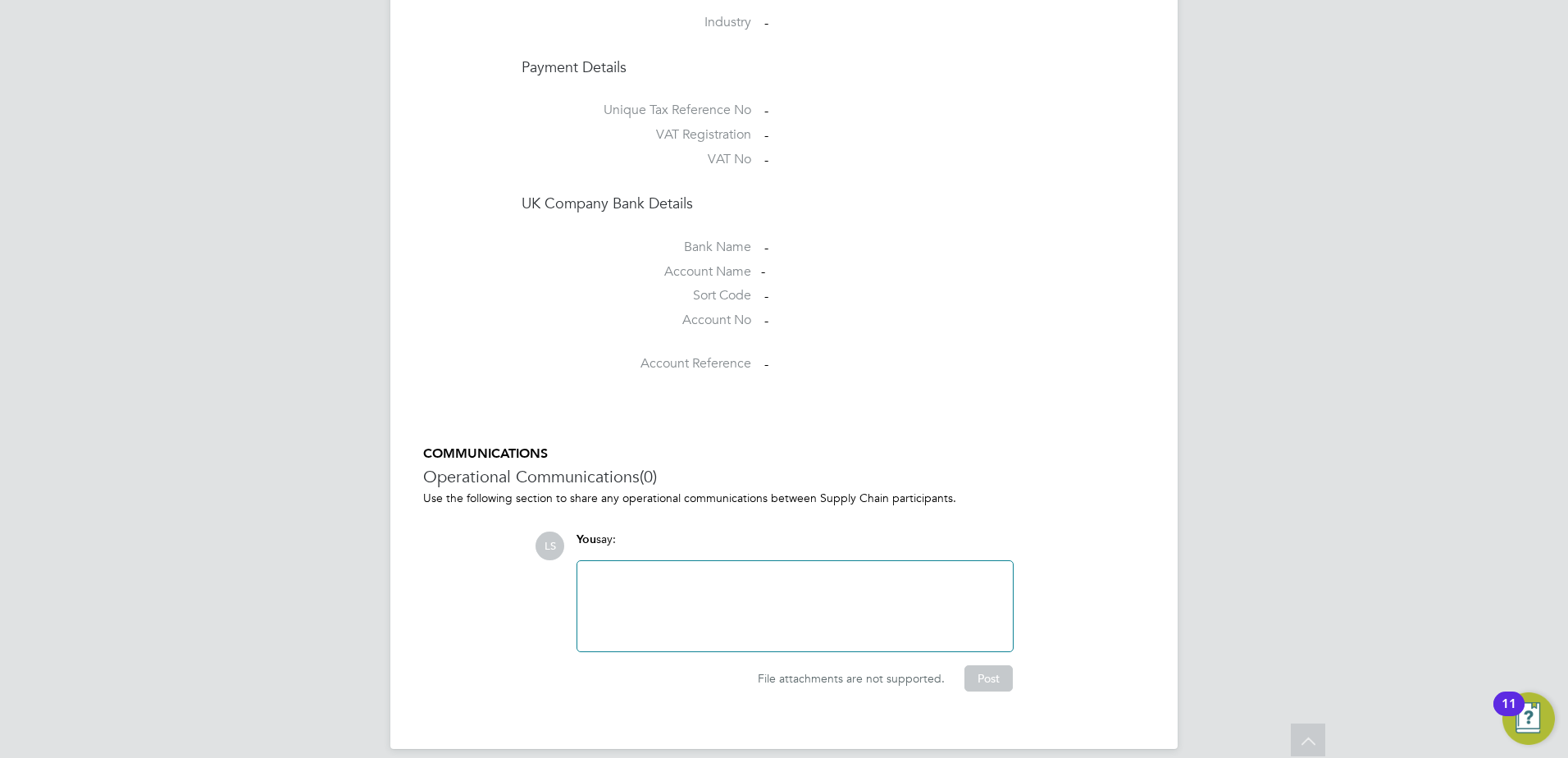
scroll to position [938, 0]
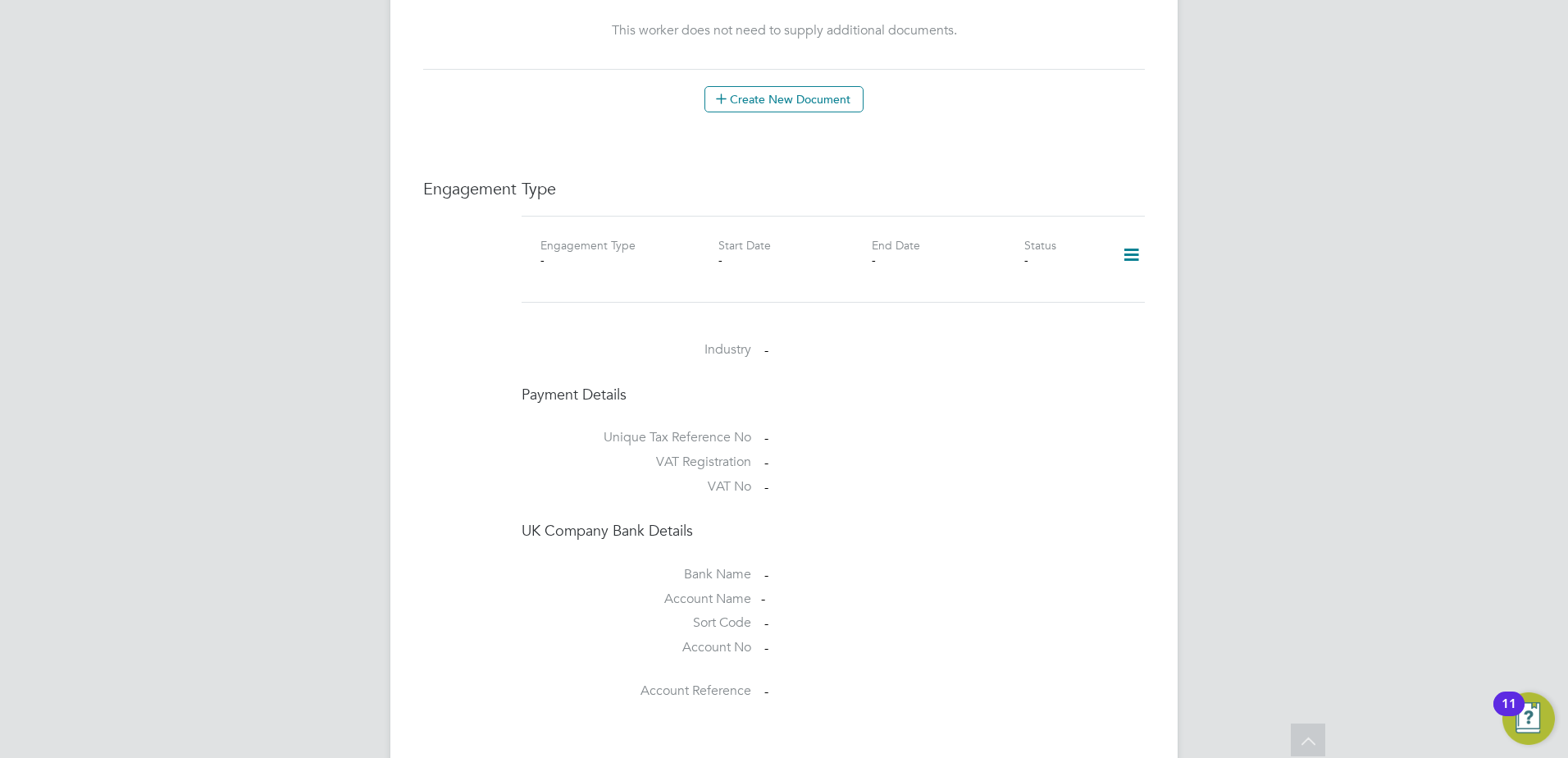
click at [1124, 245] on icon at bounding box center [1131, 255] width 28 height 38
click at [1027, 310] on li "Add Engagement Type" at bounding box center [1046, 309] width 186 height 23
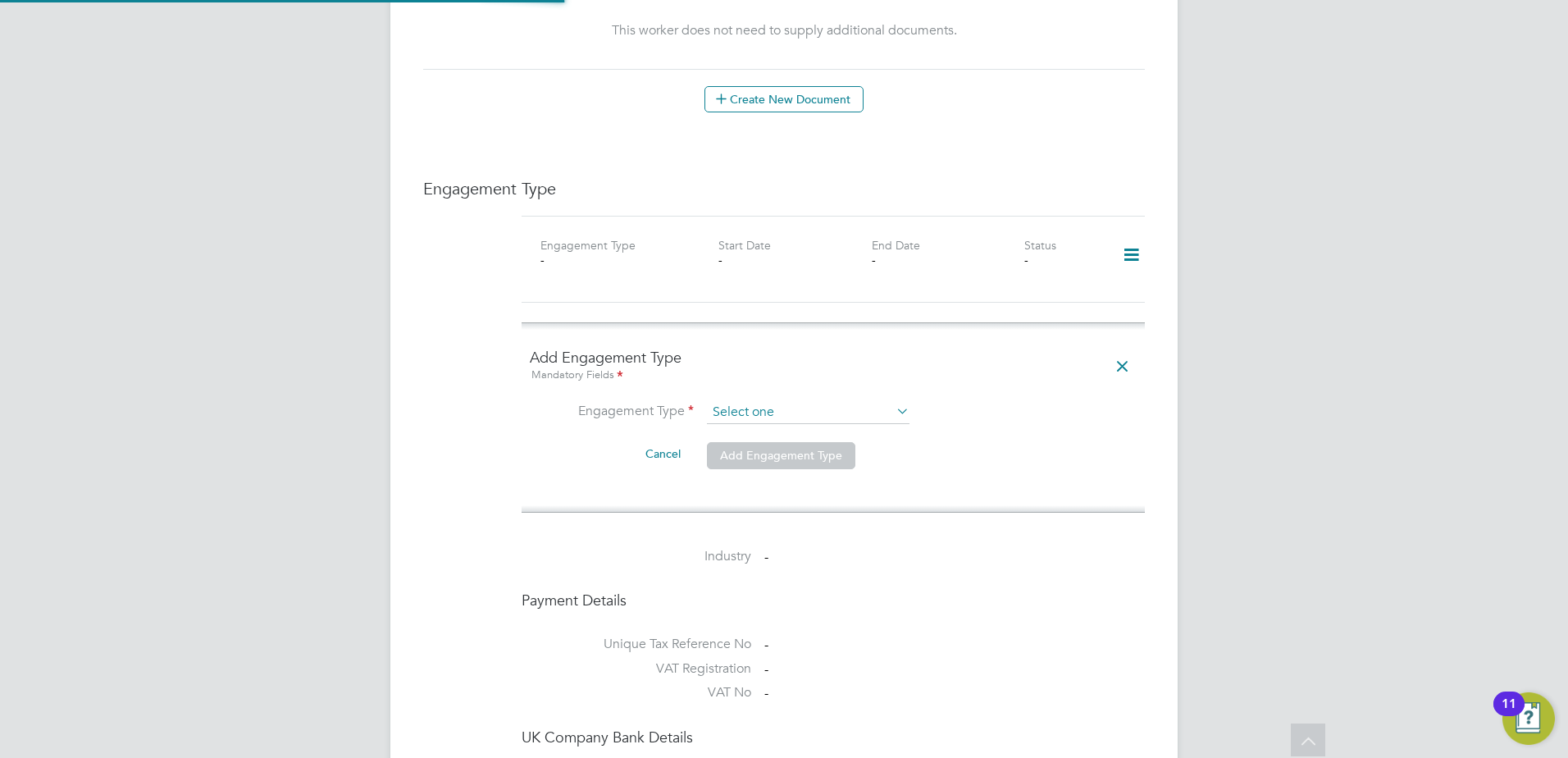
click at [719, 401] on input at bounding box center [808, 412] width 202 height 23
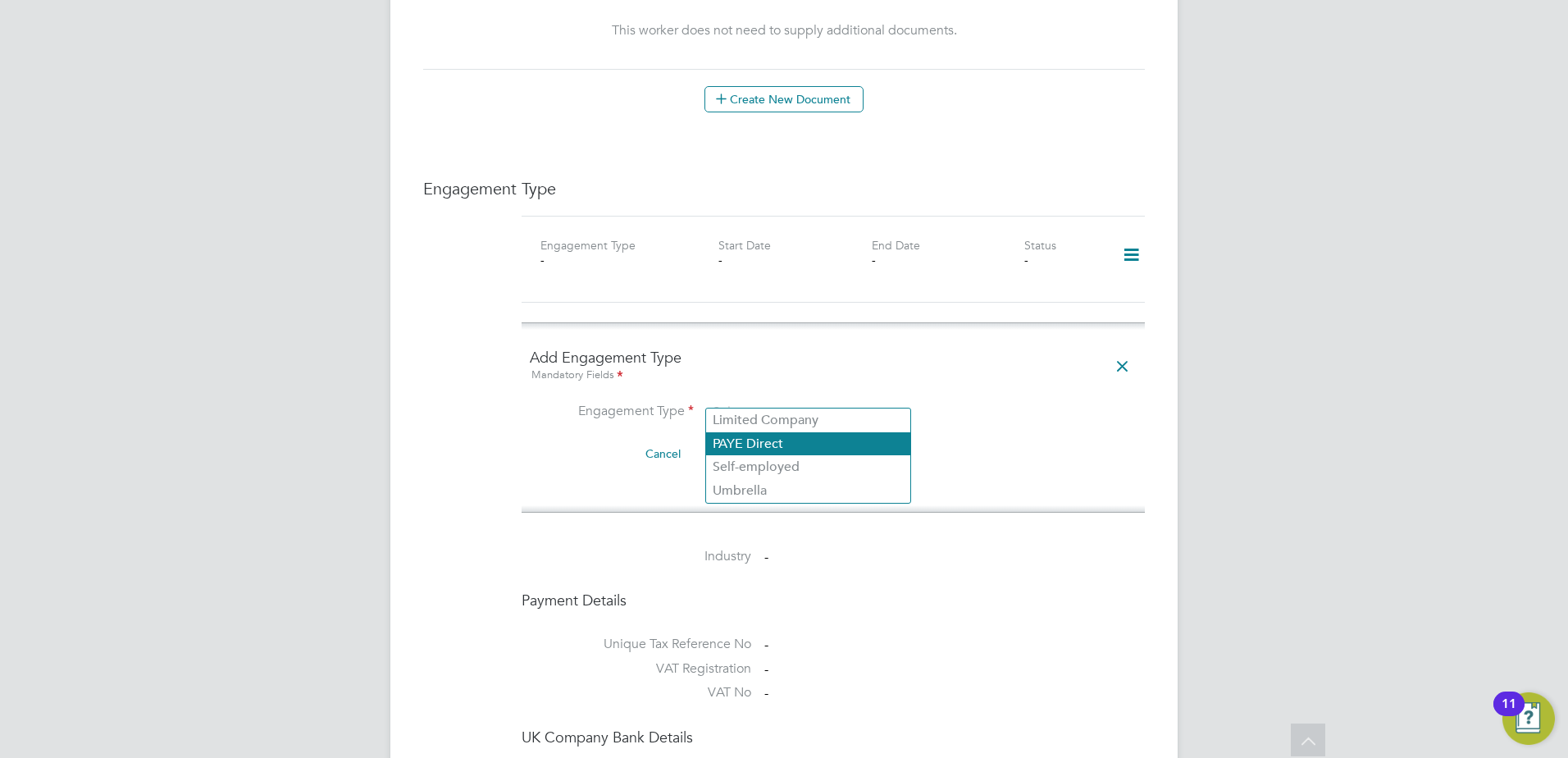
click at [758, 439] on li "PAYE Direct" at bounding box center [808, 443] width 204 height 24
type input "PAYE Direct"
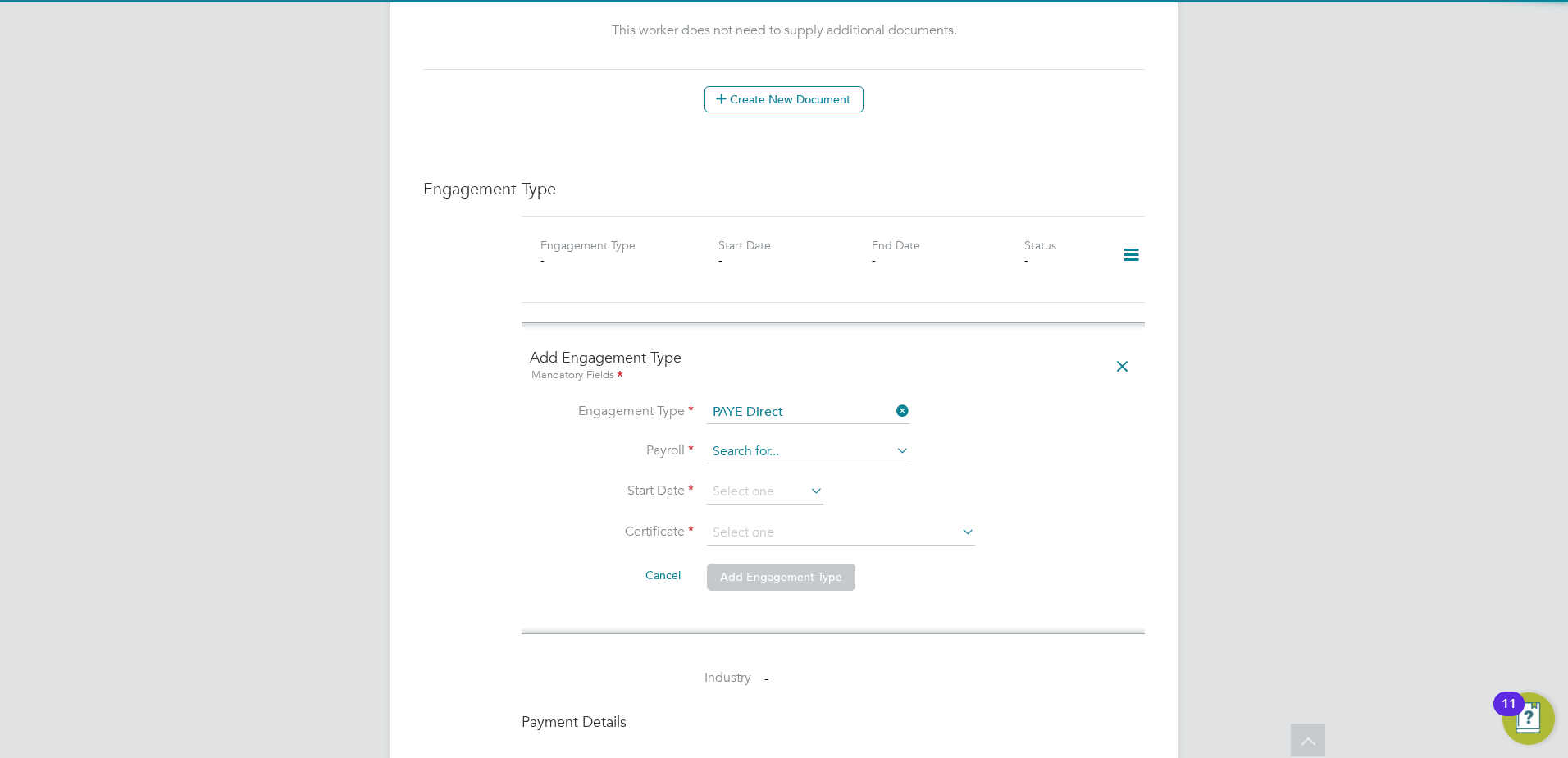
click at [766, 442] on input at bounding box center [808, 452] width 202 height 23
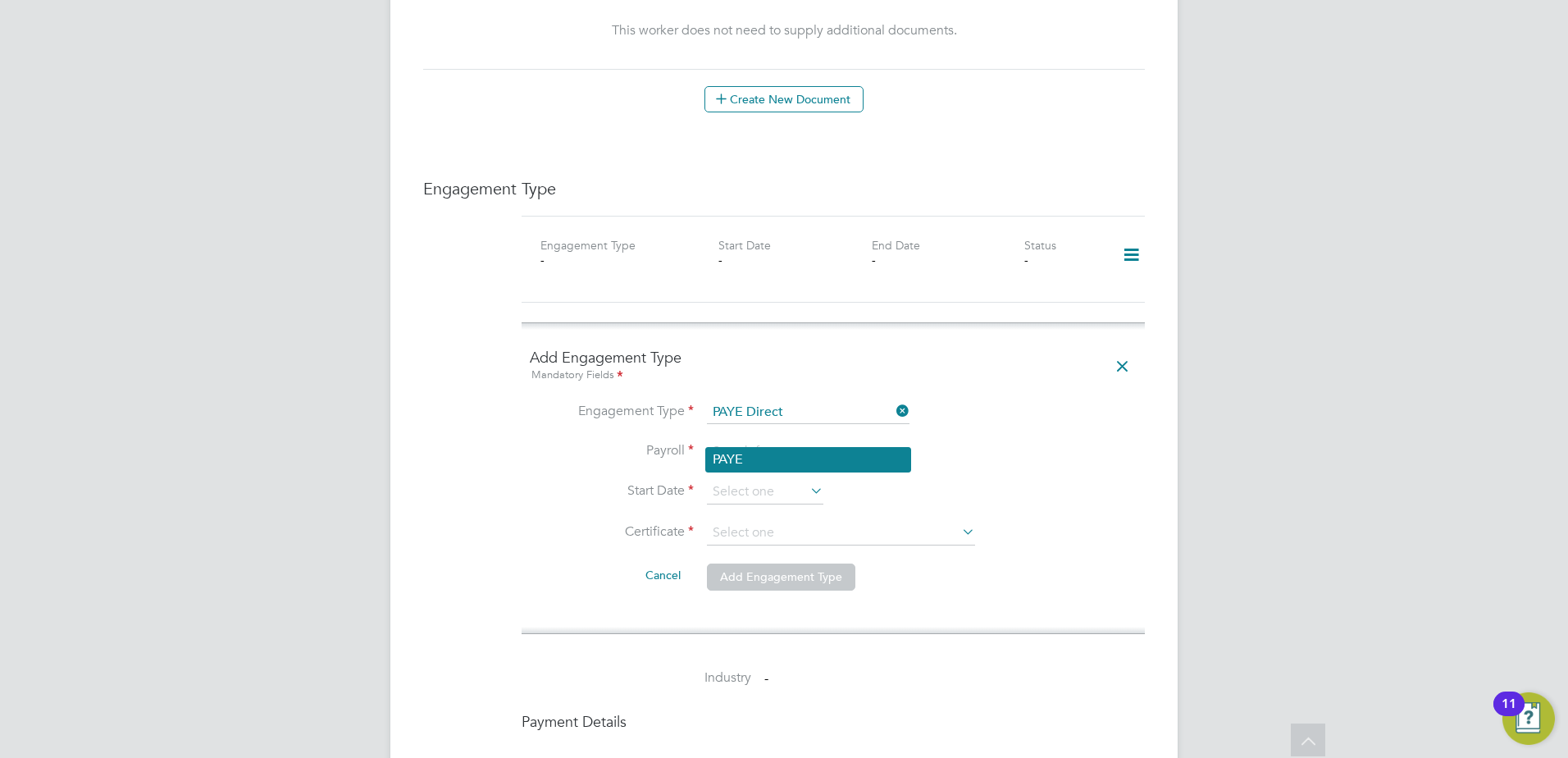
click at [767, 464] on li "PAYE" at bounding box center [808, 459] width 204 height 24
type input "PAYE"
click at [765, 479] on input at bounding box center [765, 491] width 116 height 25
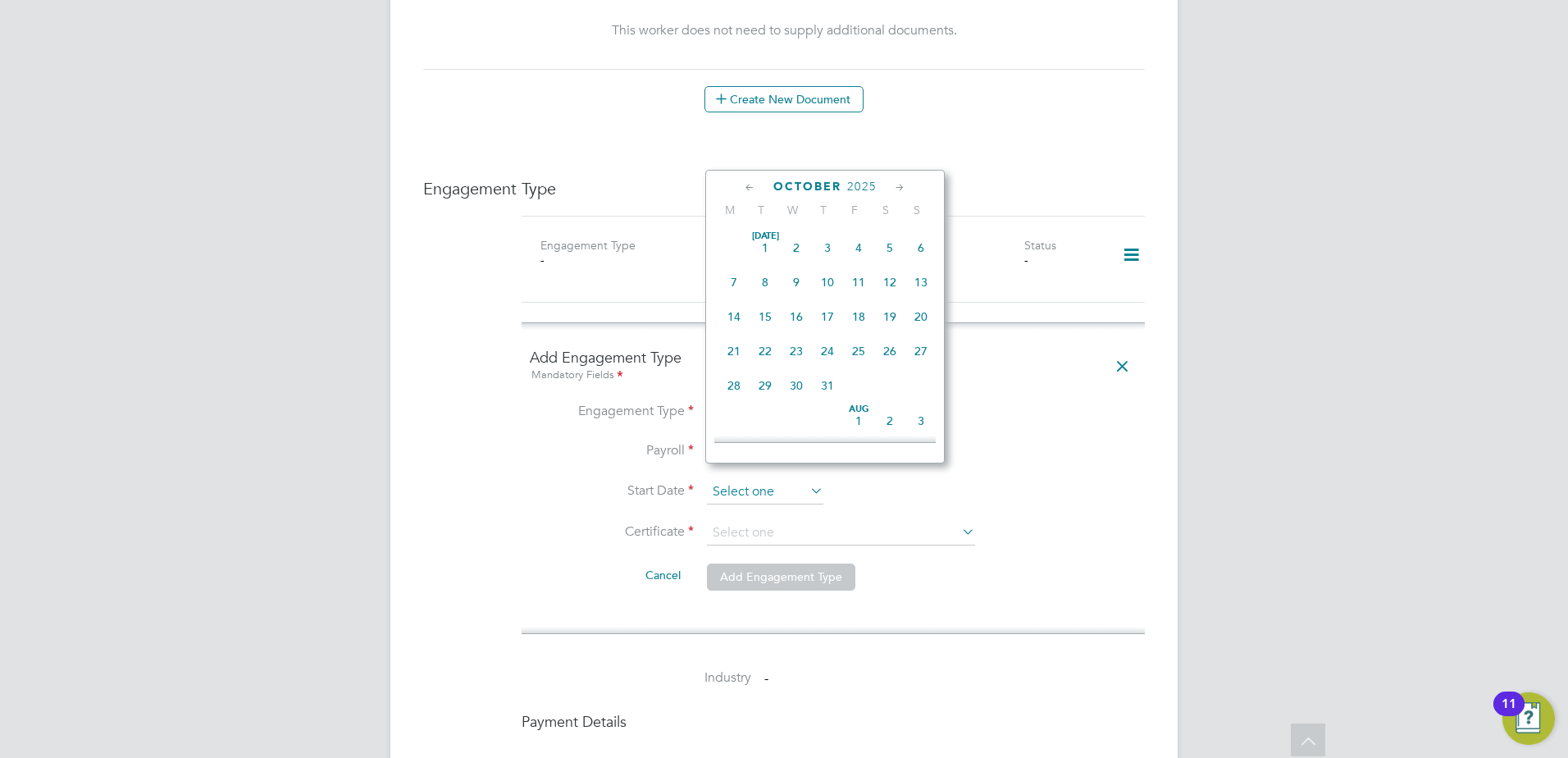
scroll to position [461, 0]
click at [916, 318] on span "5" at bounding box center [921, 304] width 31 height 31
type input "[DATE]"
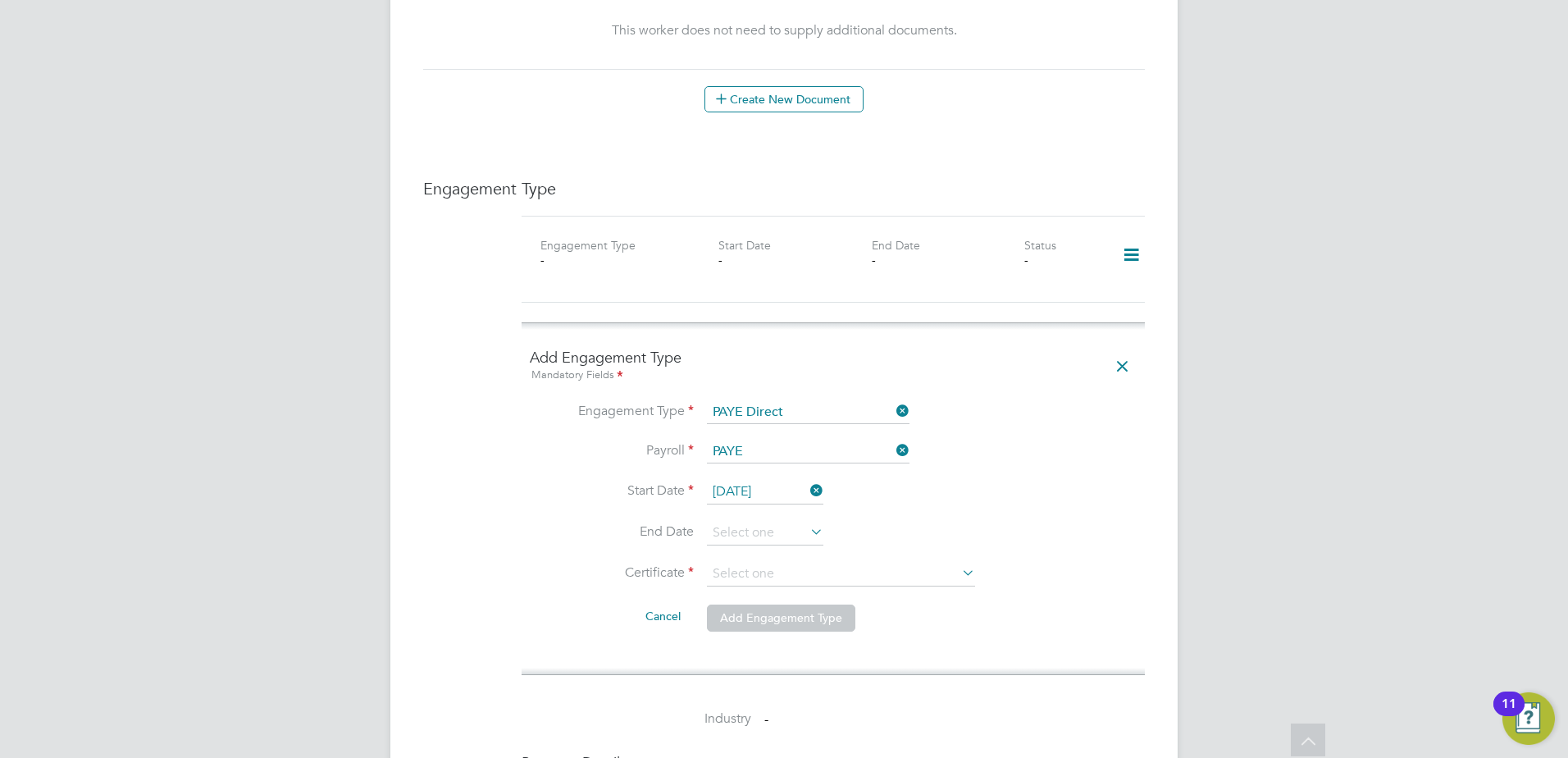
drag, startPoint x: 916, startPoint y: 318, endPoint x: 913, endPoint y: 339, distance: 21.2
click at [917, 318] on span "5" at bounding box center [921, 304] width 31 height 31
click at [758, 521] on input at bounding box center [765, 533] width 116 height 25
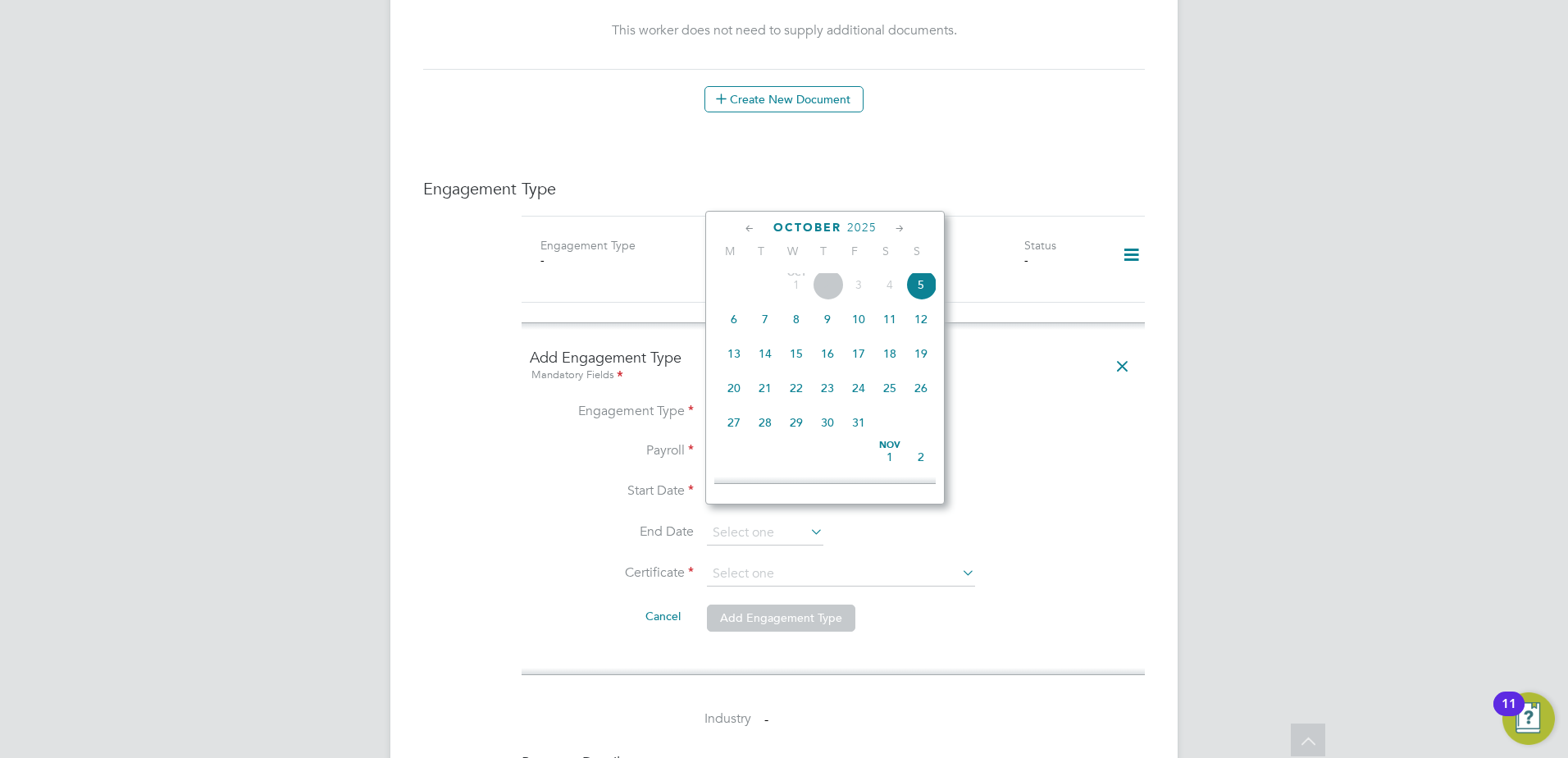
scroll to position [626, 0]
click at [916, 298] on span "26" at bounding box center [921, 284] width 31 height 31
type input "[DATE]"
click at [916, 298] on span "26" at bounding box center [921, 284] width 31 height 31
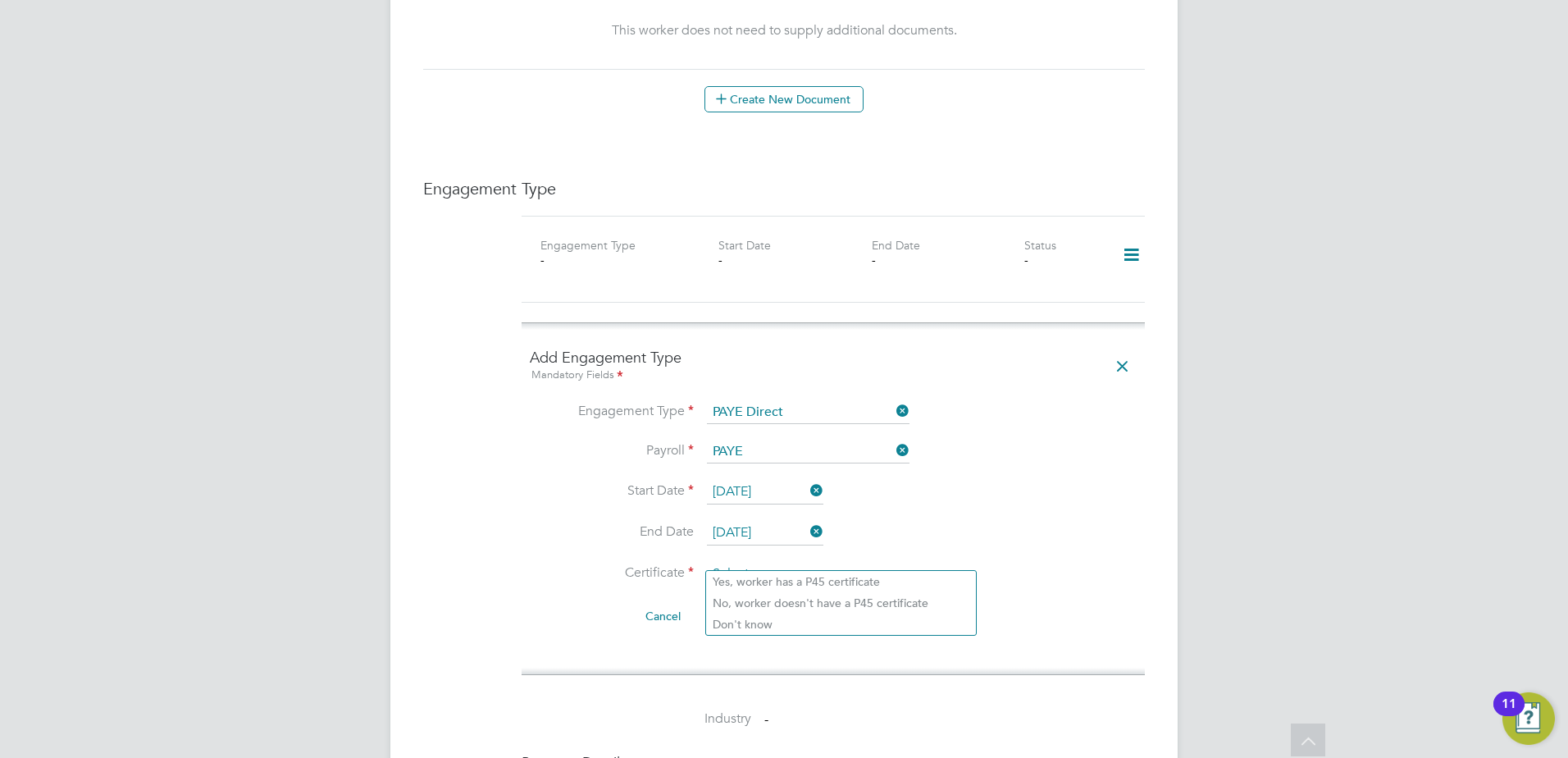
click at [733, 561] on input at bounding box center [841, 574] width 268 height 25
click at [763, 621] on li "Don't know" at bounding box center [840, 624] width 269 height 22
type input "Don't know"
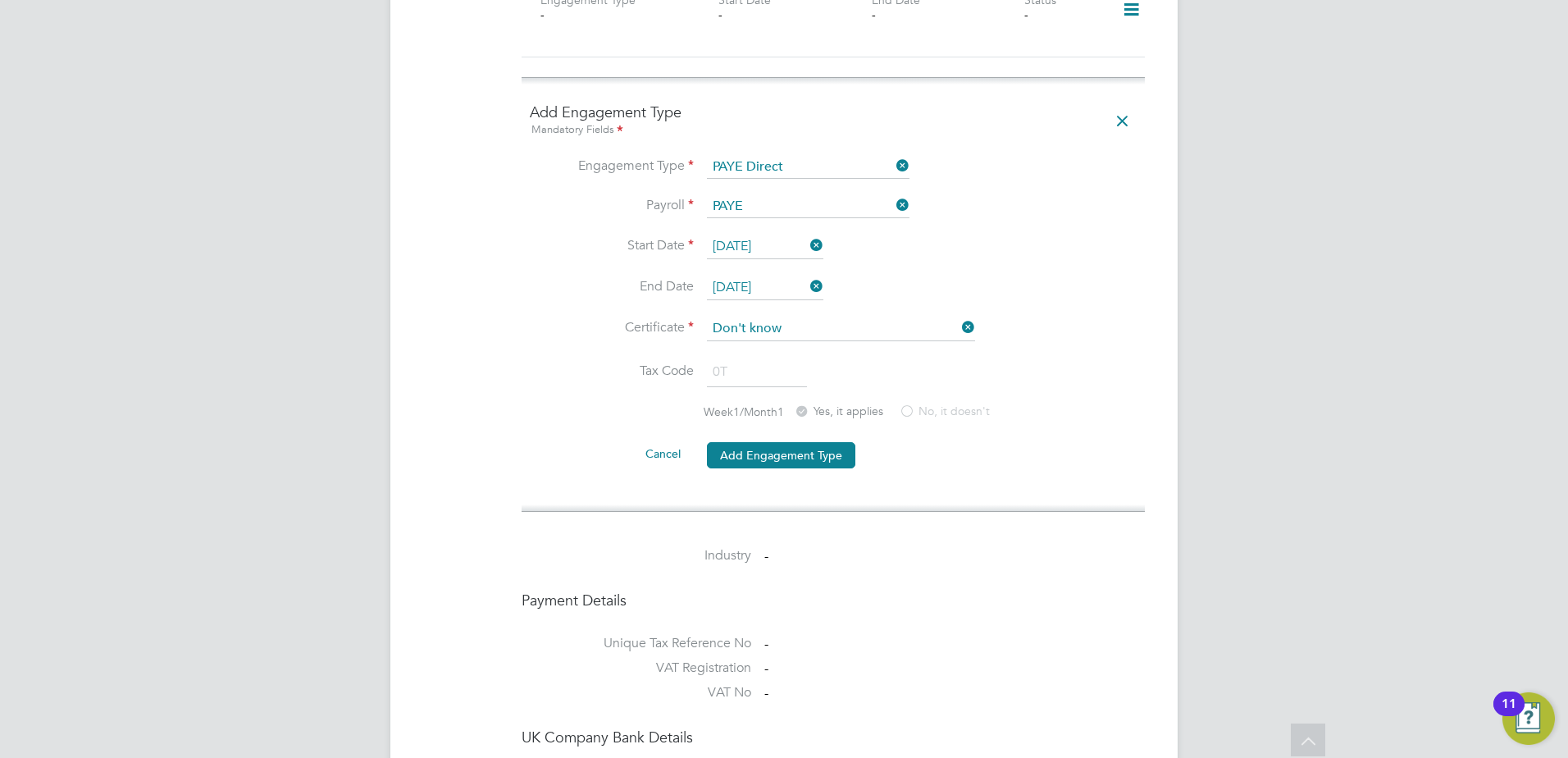
scroll to position [1183, 0]
click at [747, 442] on button "Add Engagement Type" at bounding box center [781, 455] width 148 height 26
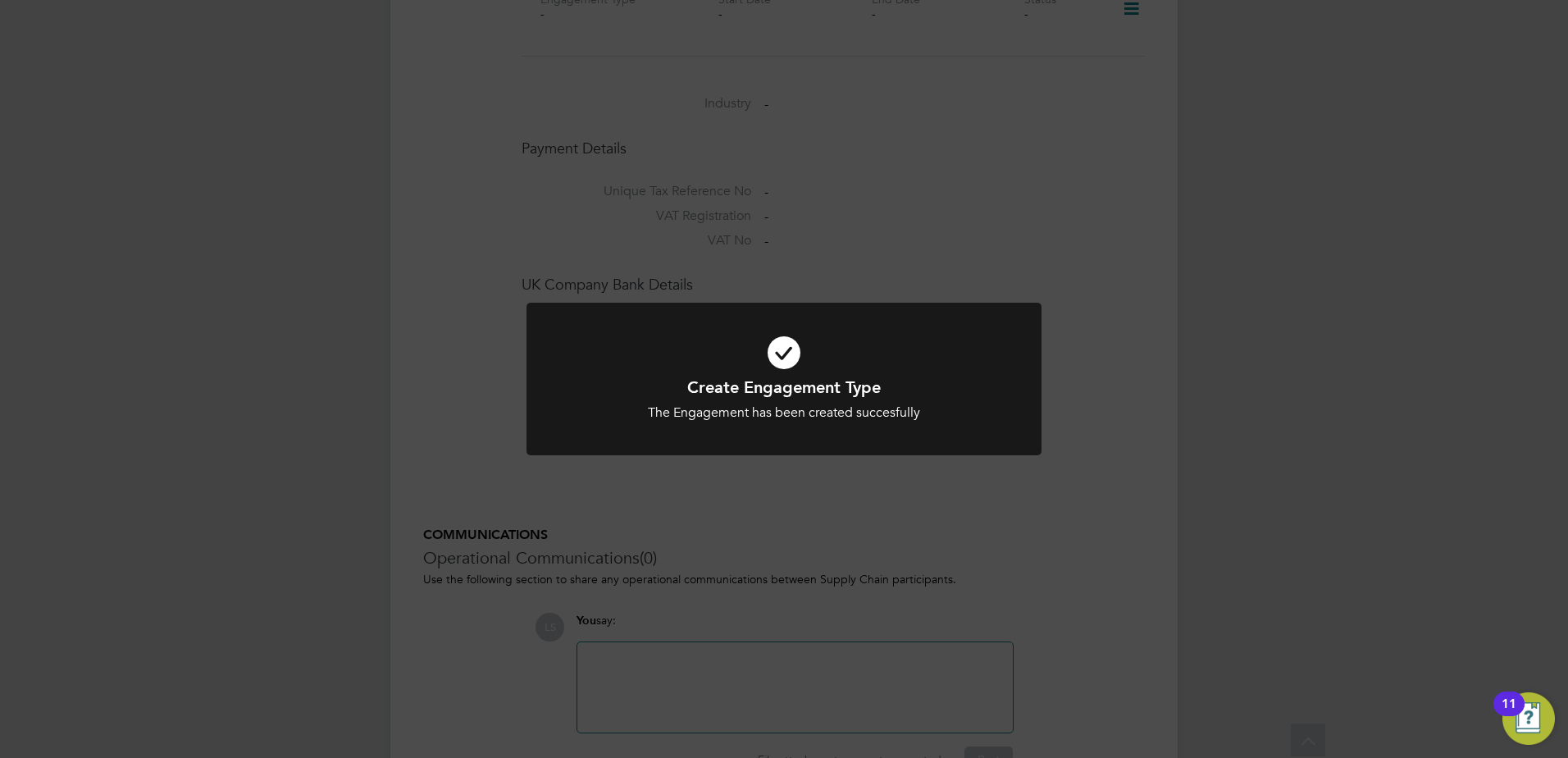
click at [1097, 573] on div "Create Engagement Type The Engagement has been created succesfully Cancel Okay" at bounding box center [784, 379] width 1568 height 758
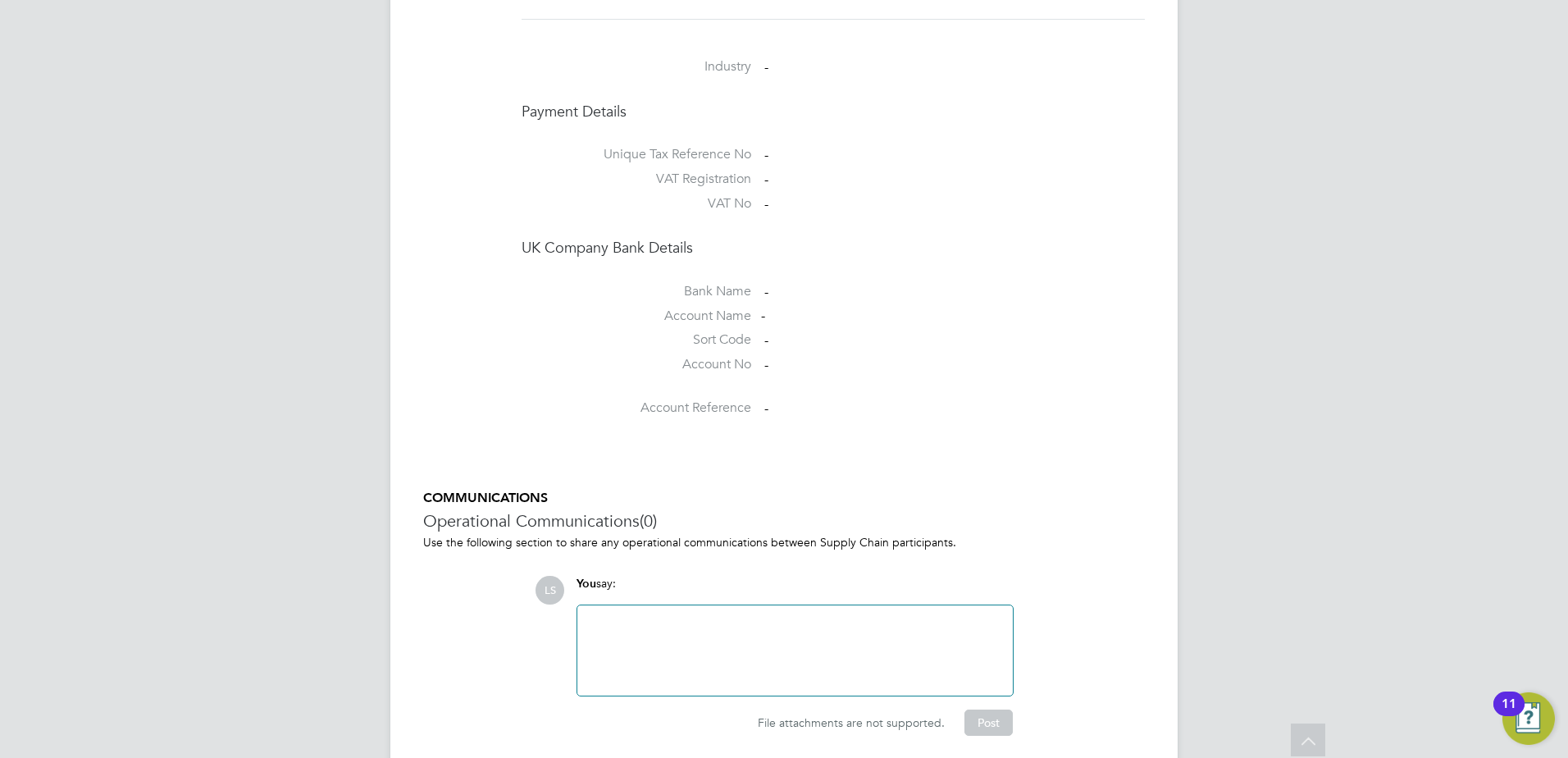
scroll to position [773, 0]
